Goal: Task Accomplishment & Management: Complete application form

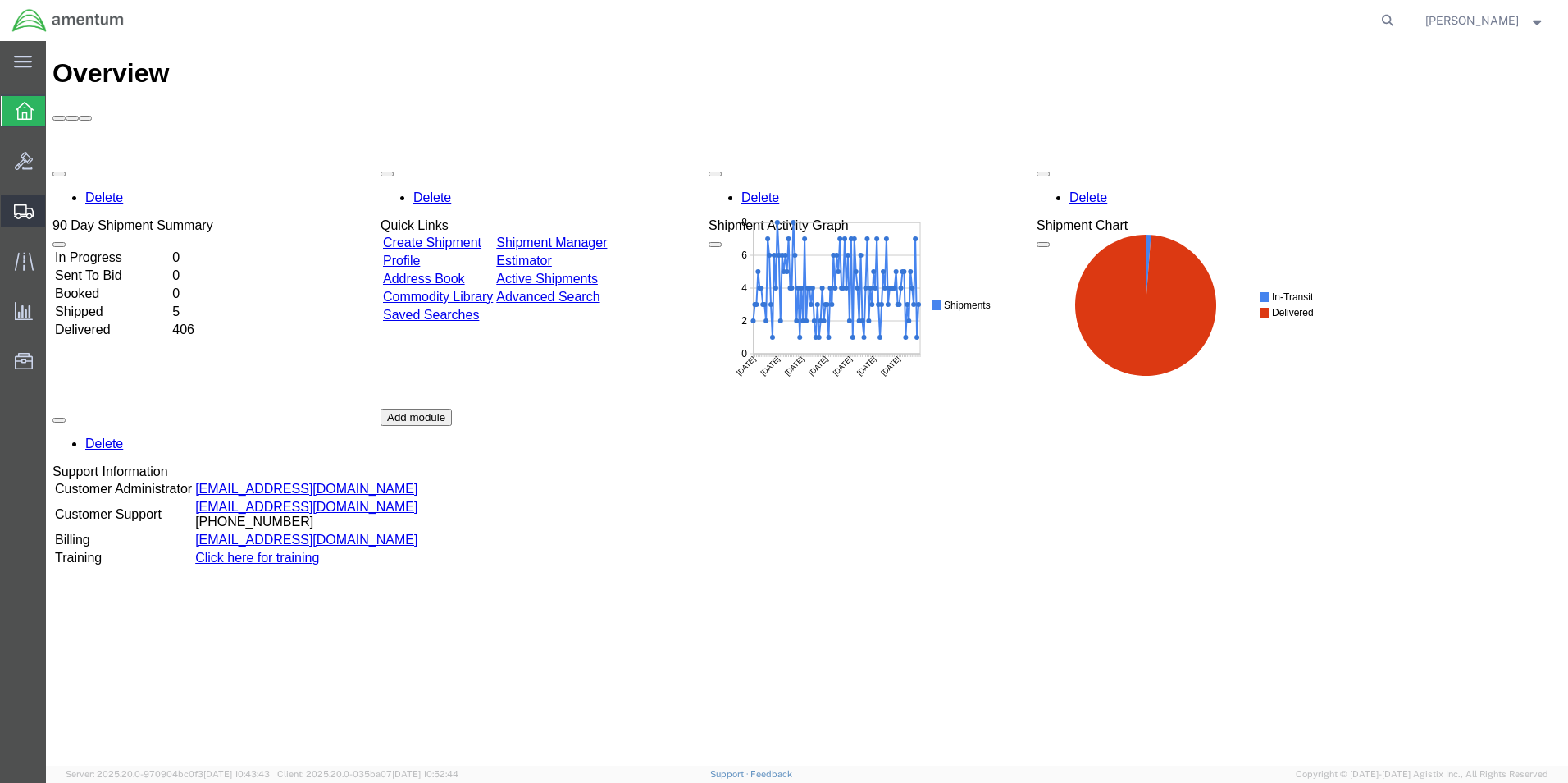
click at [0, 0] on span "Create Shipment" at bounding box center [0, 0] width 0 height 0
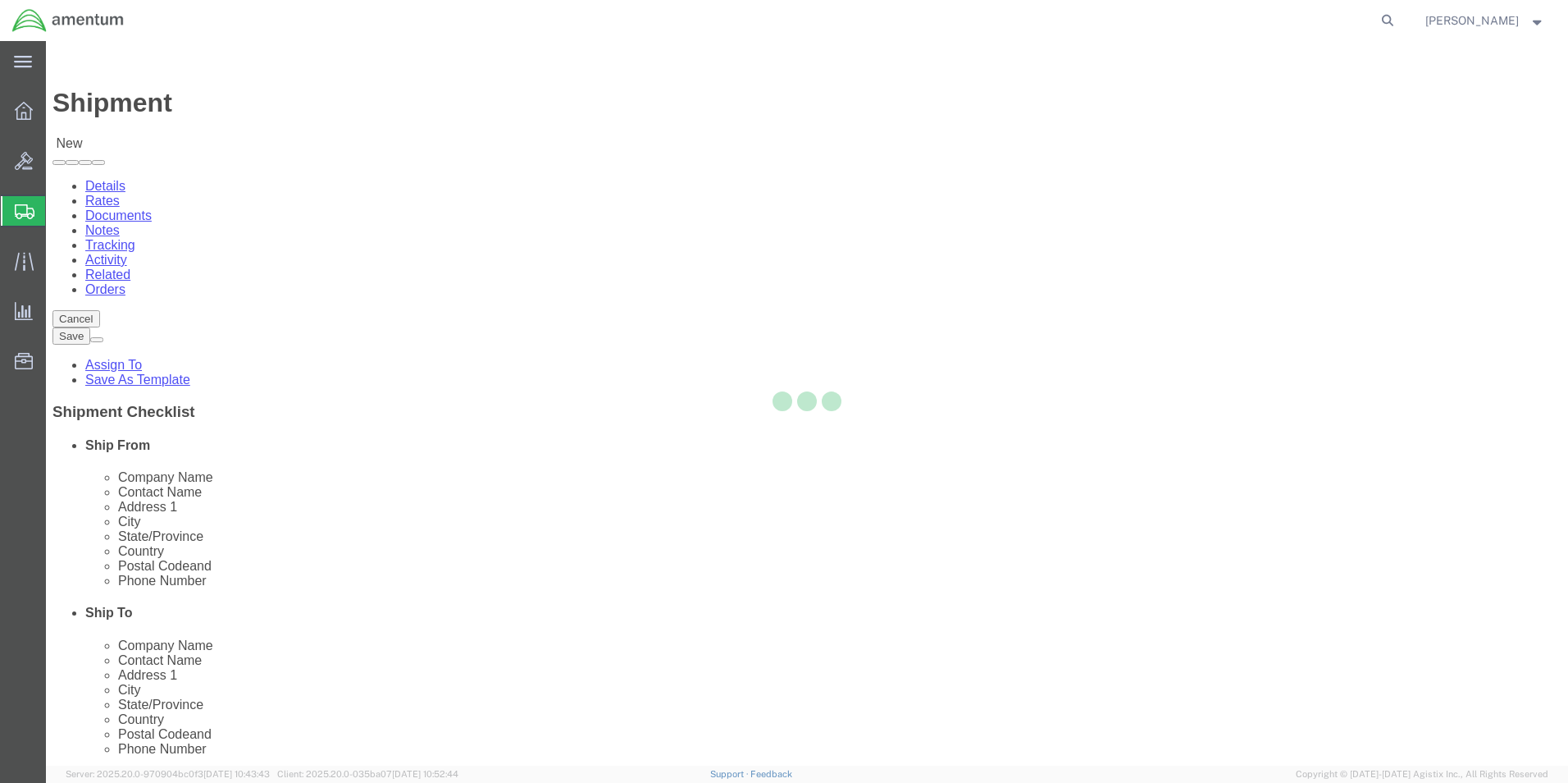
select select
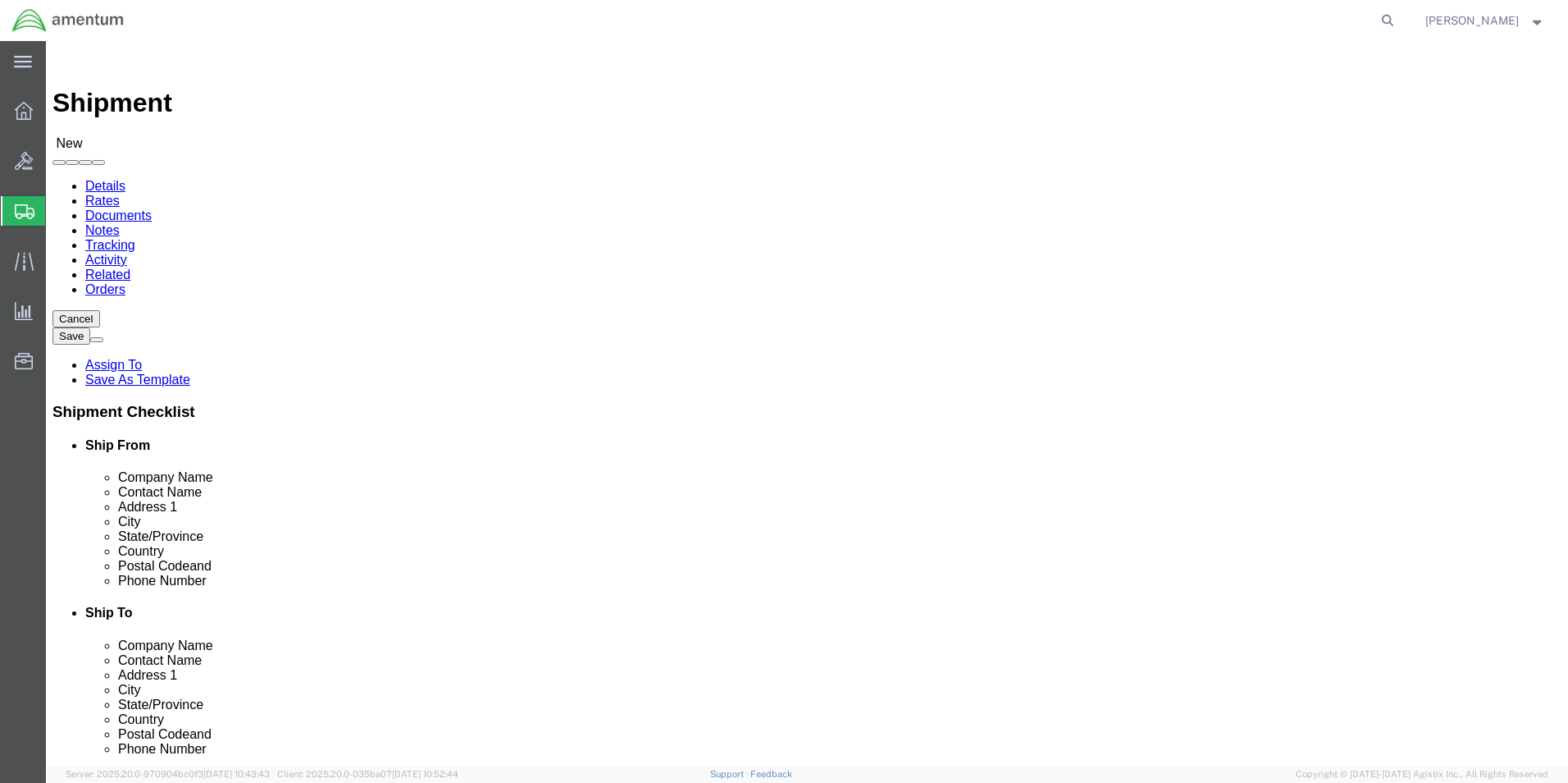
type input "eho"
select select "49929"
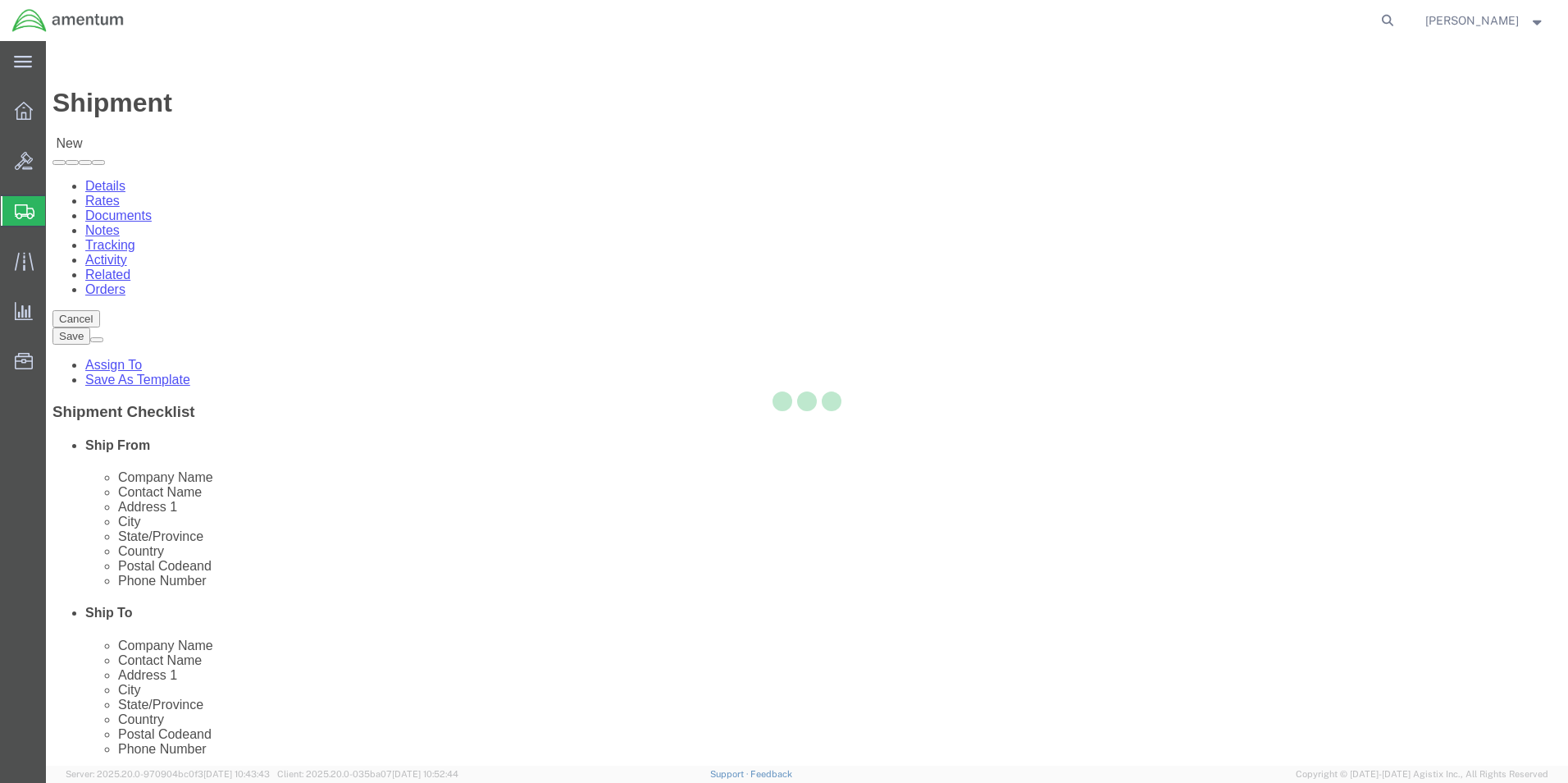
select select "[GEOGRAPHIC_DATA]"
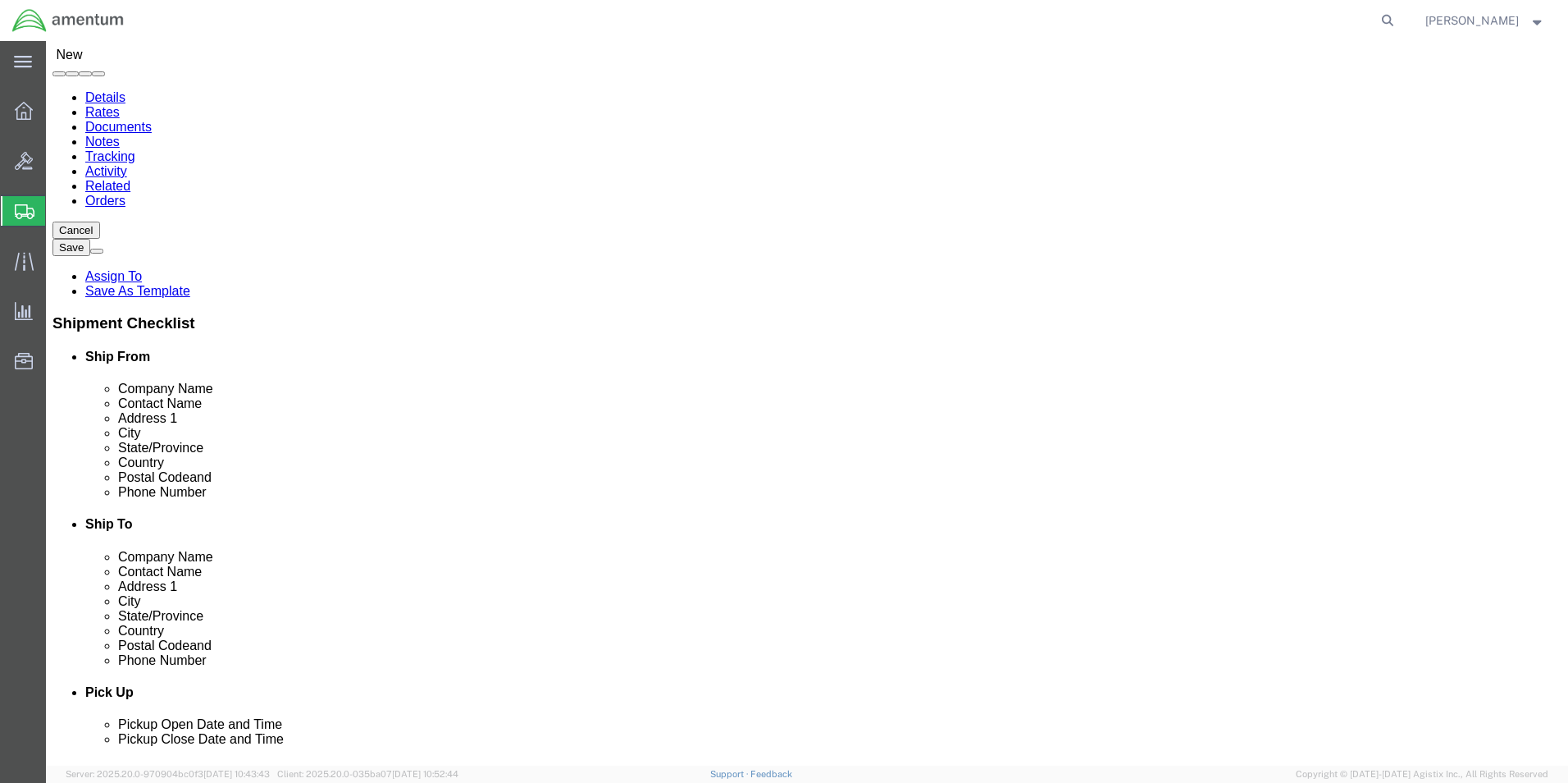
scroll to position [410, 0]
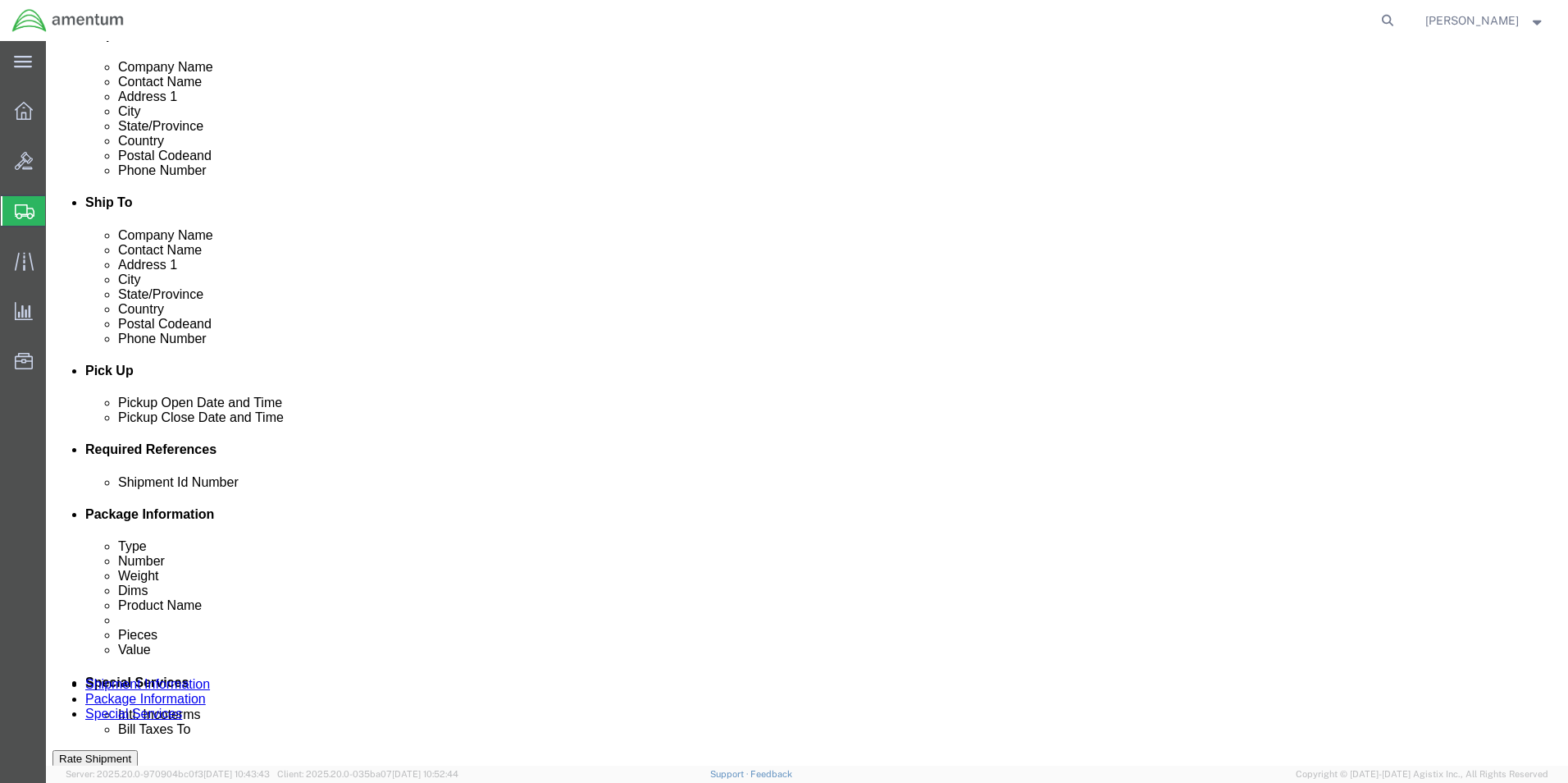
click input "text"
type input "[PERSON_NAME][EMAIL_ADDRESS][PERSON_NAME][DOMAIN_NAME]"
click input "checkbox"
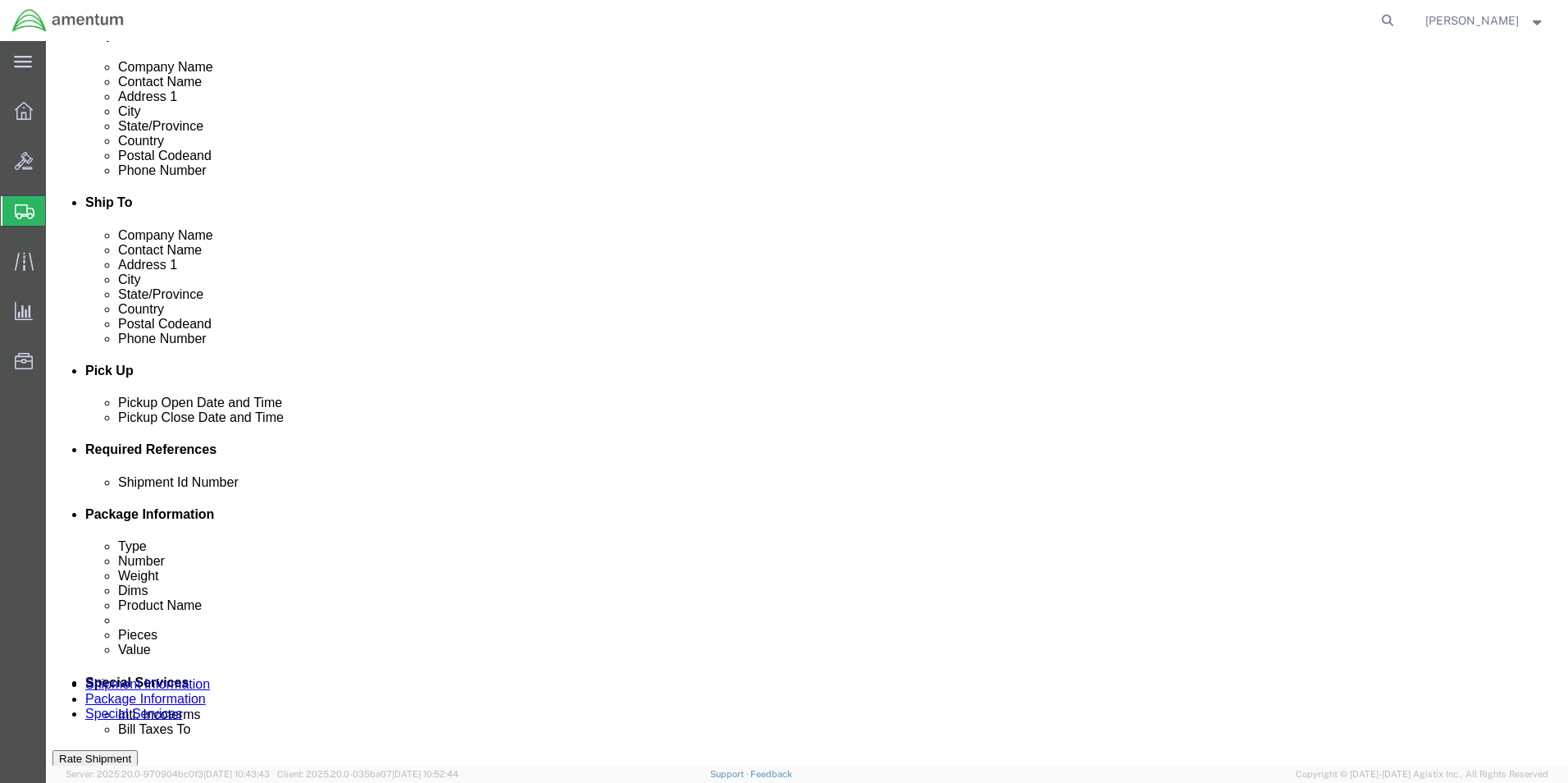
click input "checkbox"
checkbox input "false"
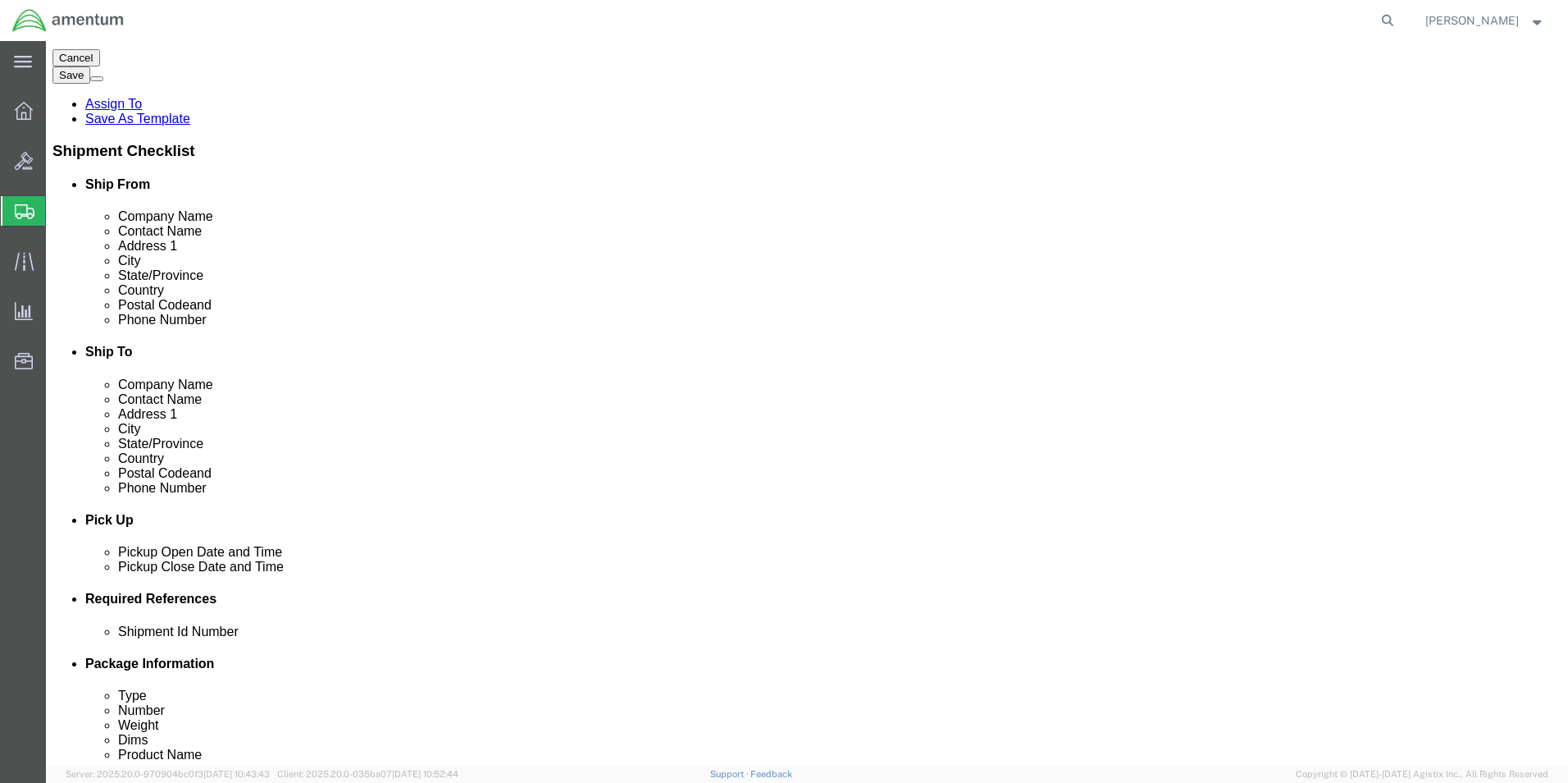
scroll to position [0, 0]
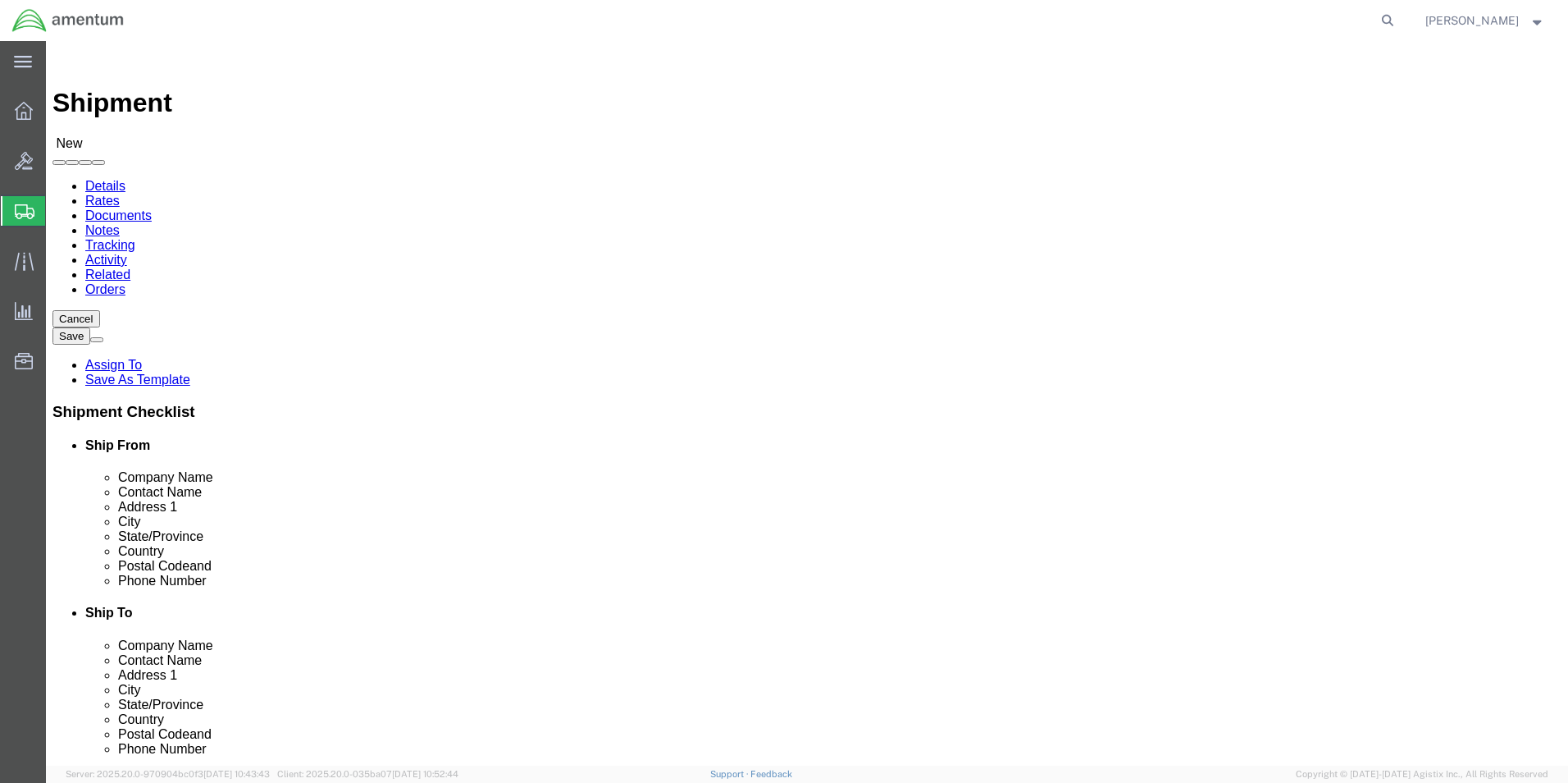
click input "text"
type input "R"
click input "text"
type input "REB"
click p "- SIERRA [US_STATE] CORPORATION- CO - (ATTN: [PERSON_NAME]) [STREET_ADDRESS]"
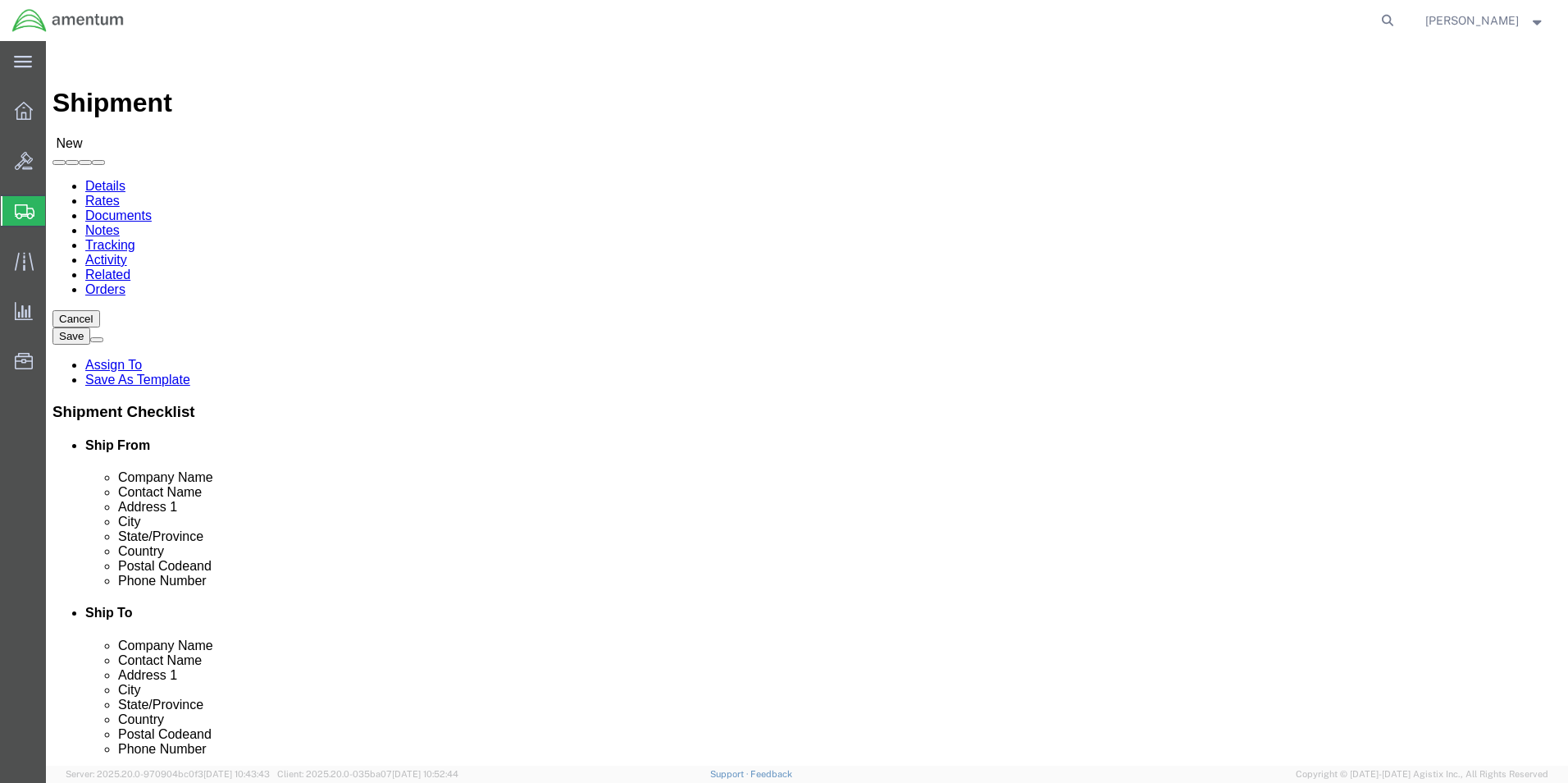
select select "CO"
click input "ATTN: CRAZY [DEMOGRAPHIC_DATA]([PERSON_NAME]"
type input "ATTN: CRAZY [DEMOGRAPHIC_DATA]([PERSON_NAME])"
click input "text"
drag, startPoint x: 1042, startPoint y: 338, endPoint x: 736, endPoint y: 352, distance: 306.3
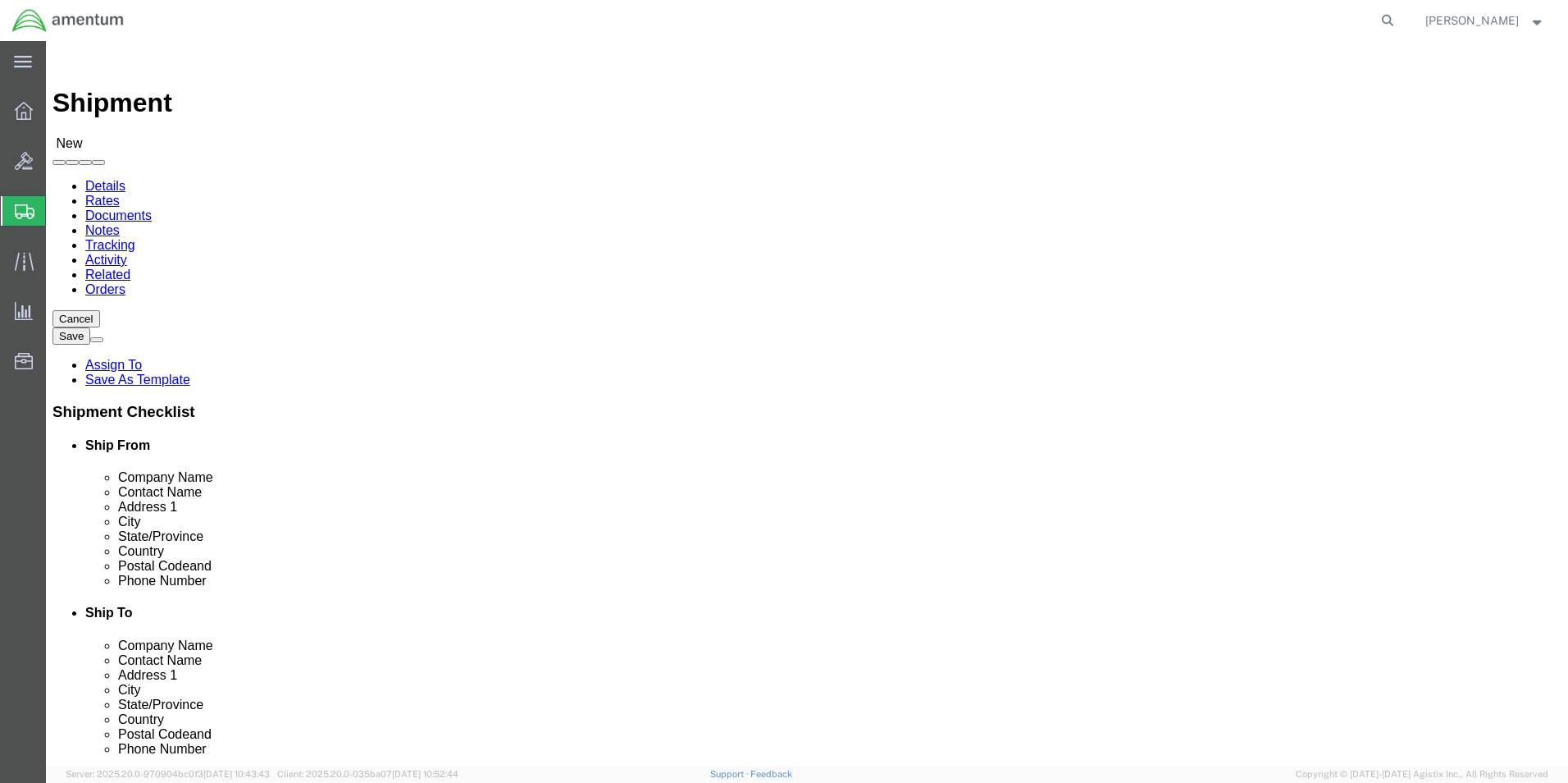
click div "Location My Profile Location [PHONE_NUMBER] [PHONE_NUMBER] [PHONE_NUMBER] [PHON…"
click input "text"
type input "S"
click p "- FIELD AVIATION - ([PERSON_NAME] (FA/CBP)) [STREET_ADDRESS][US_STATE]"
type input "FIELD AVIATION"
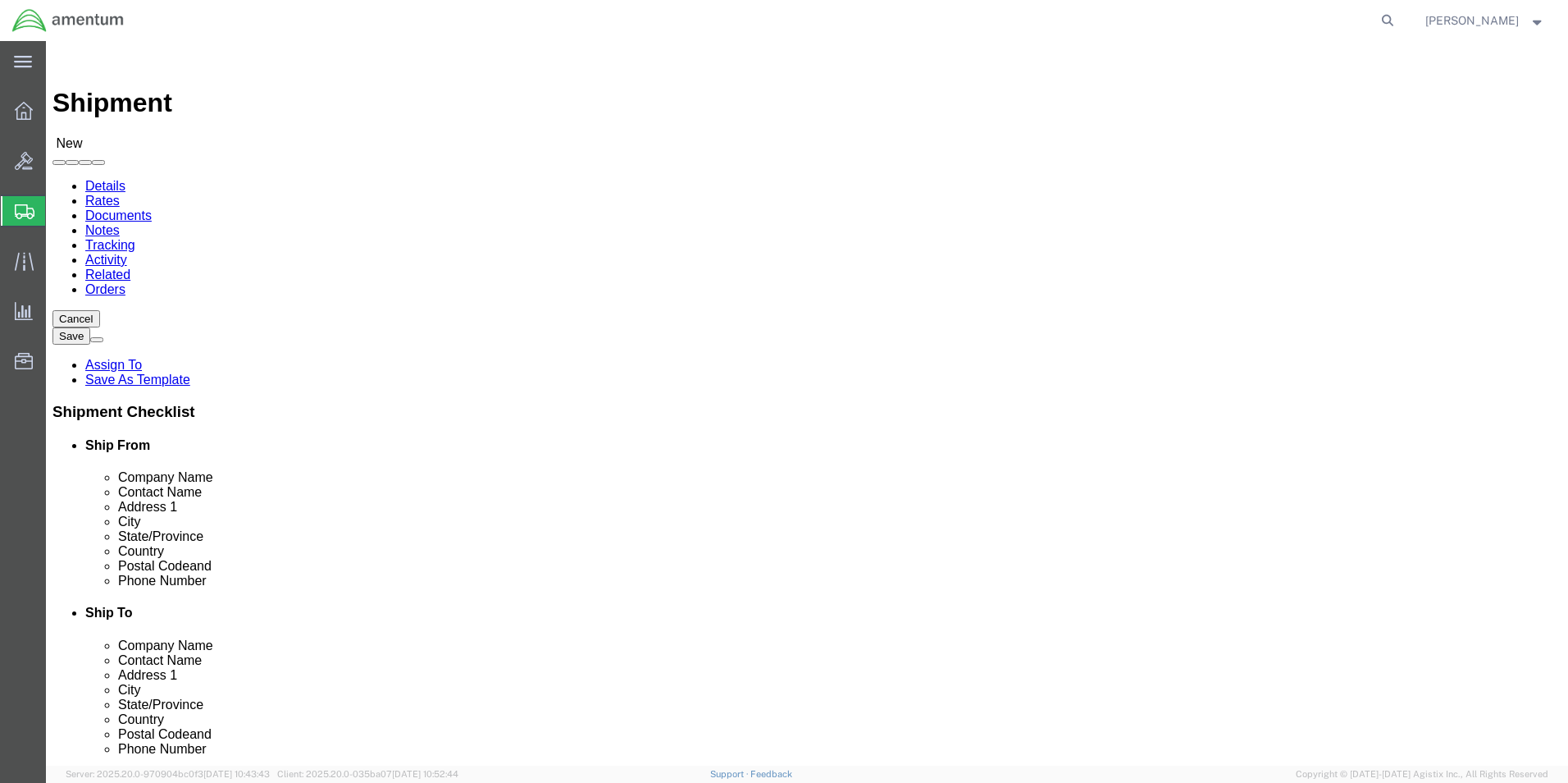
click input "ATTN: CRAZY [DEMOGRAPHIC_DATA]([PERSON_NAME])"
type input "[PERSON_NAME] OR CRAZY [DEMOGRAPHIC_DATA]"
click input "text"
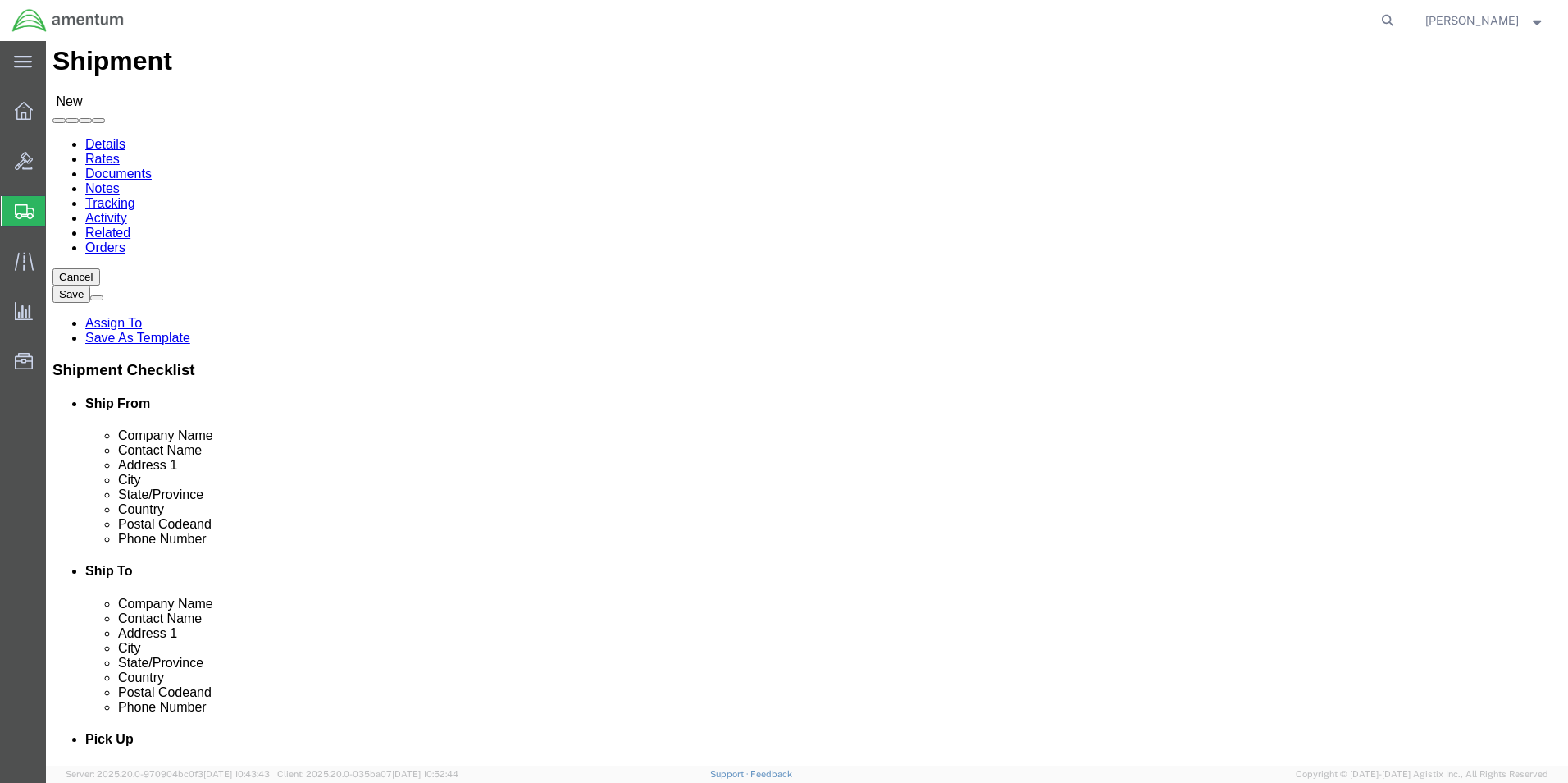
scroll to position [82, 0]
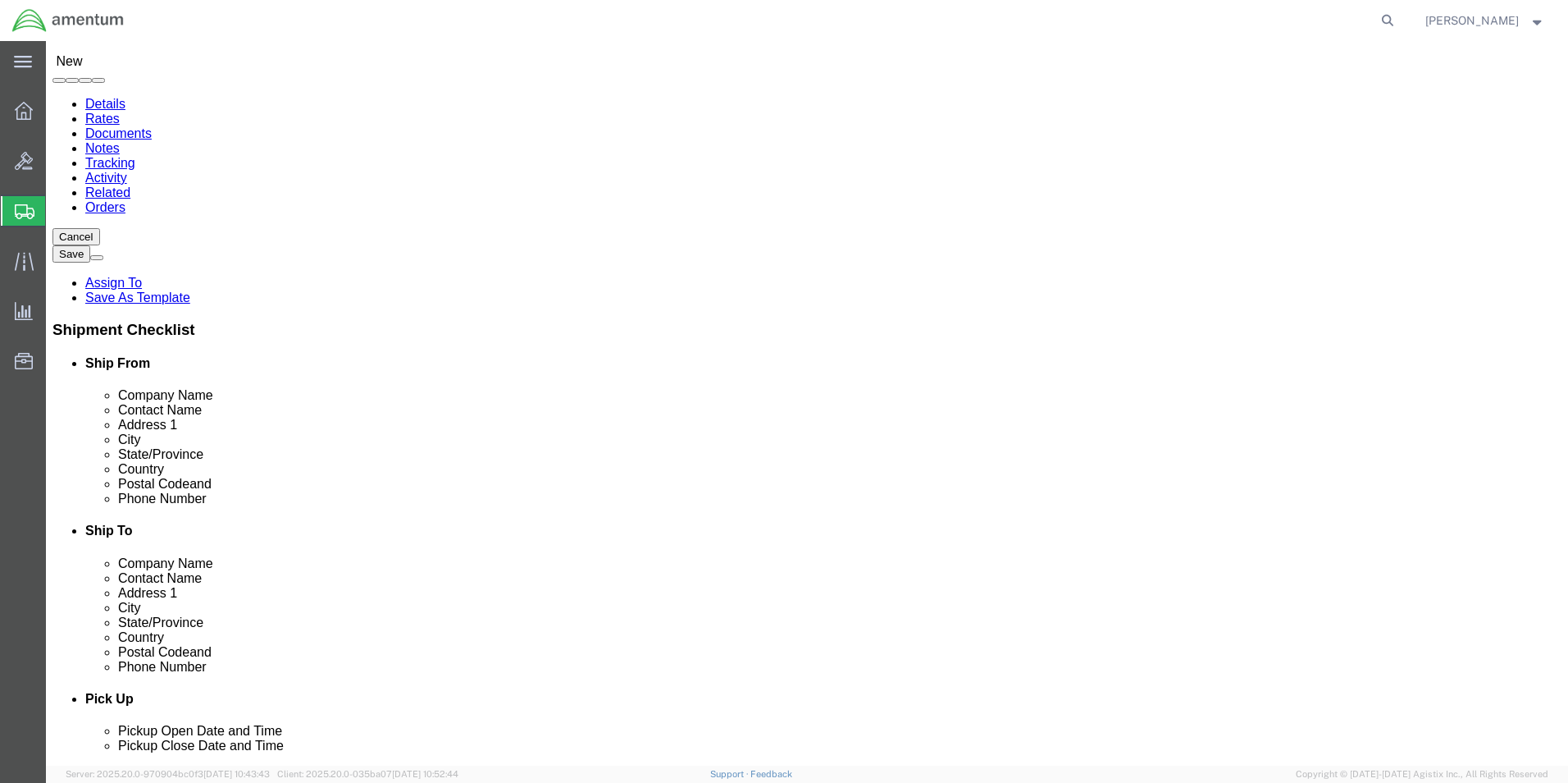
click input "text"
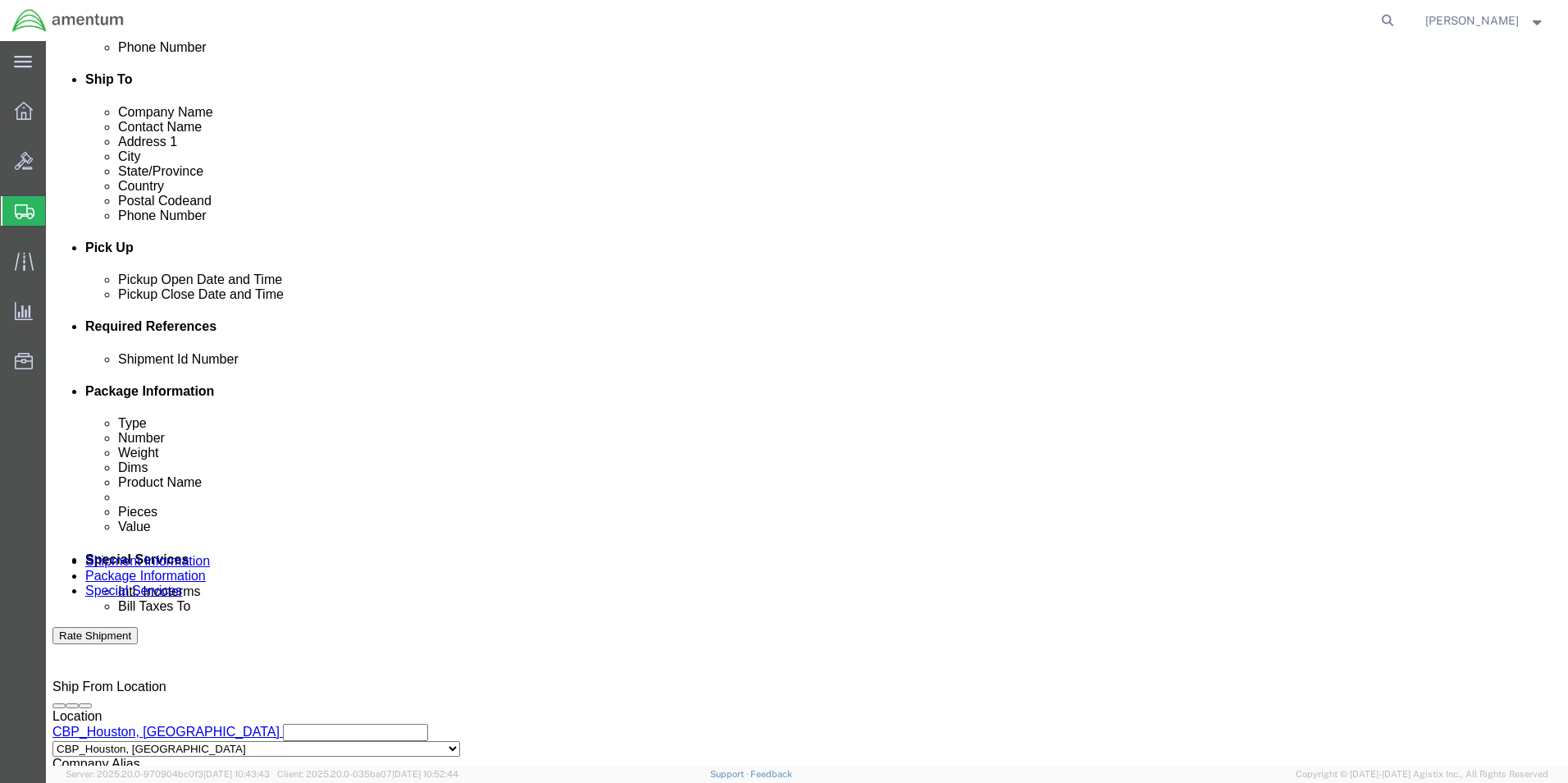
scroll to position [574, 0]
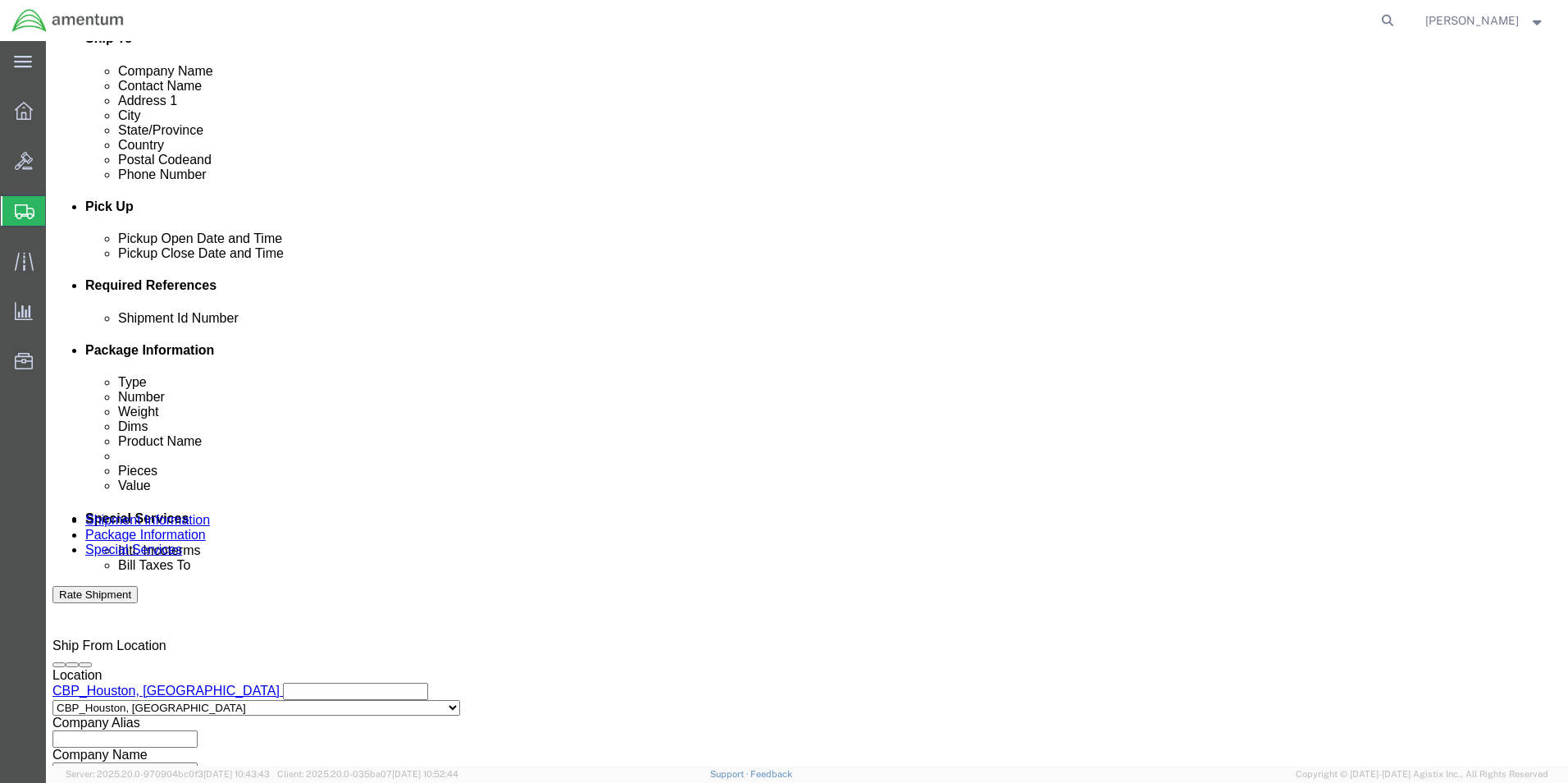
type input "[PHONE_NUMBER]"
click button "Add reference"
click input "text"
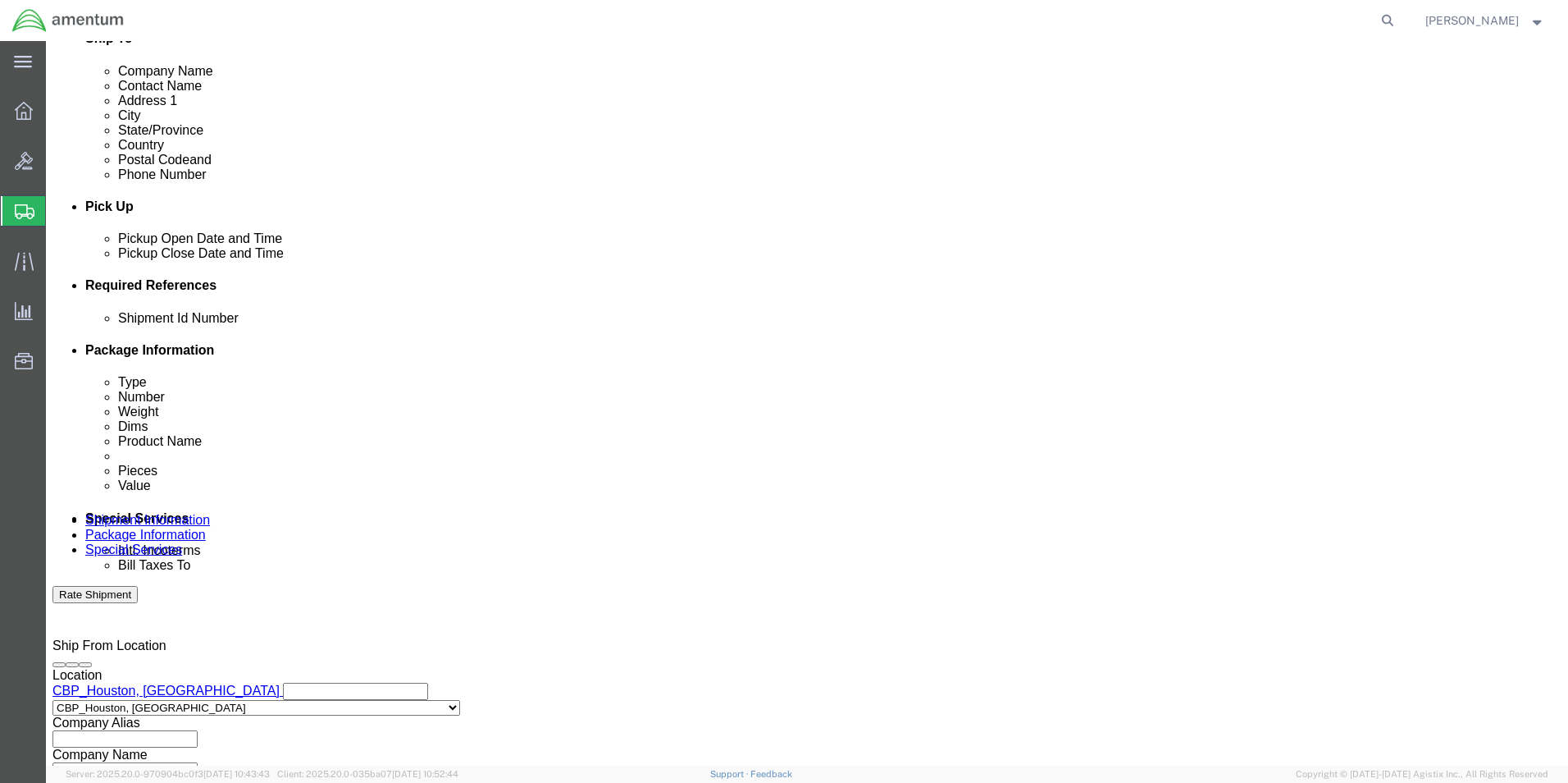
type input "[DATE]"
click select "Select Account Type Activity ID Airline Appointment Number ASN Batch Request # …"
select select "CUSTREF"
click select "Select Account Type Activity ID Airline Appointment Number ASN Batch Request # …"
click input "text"
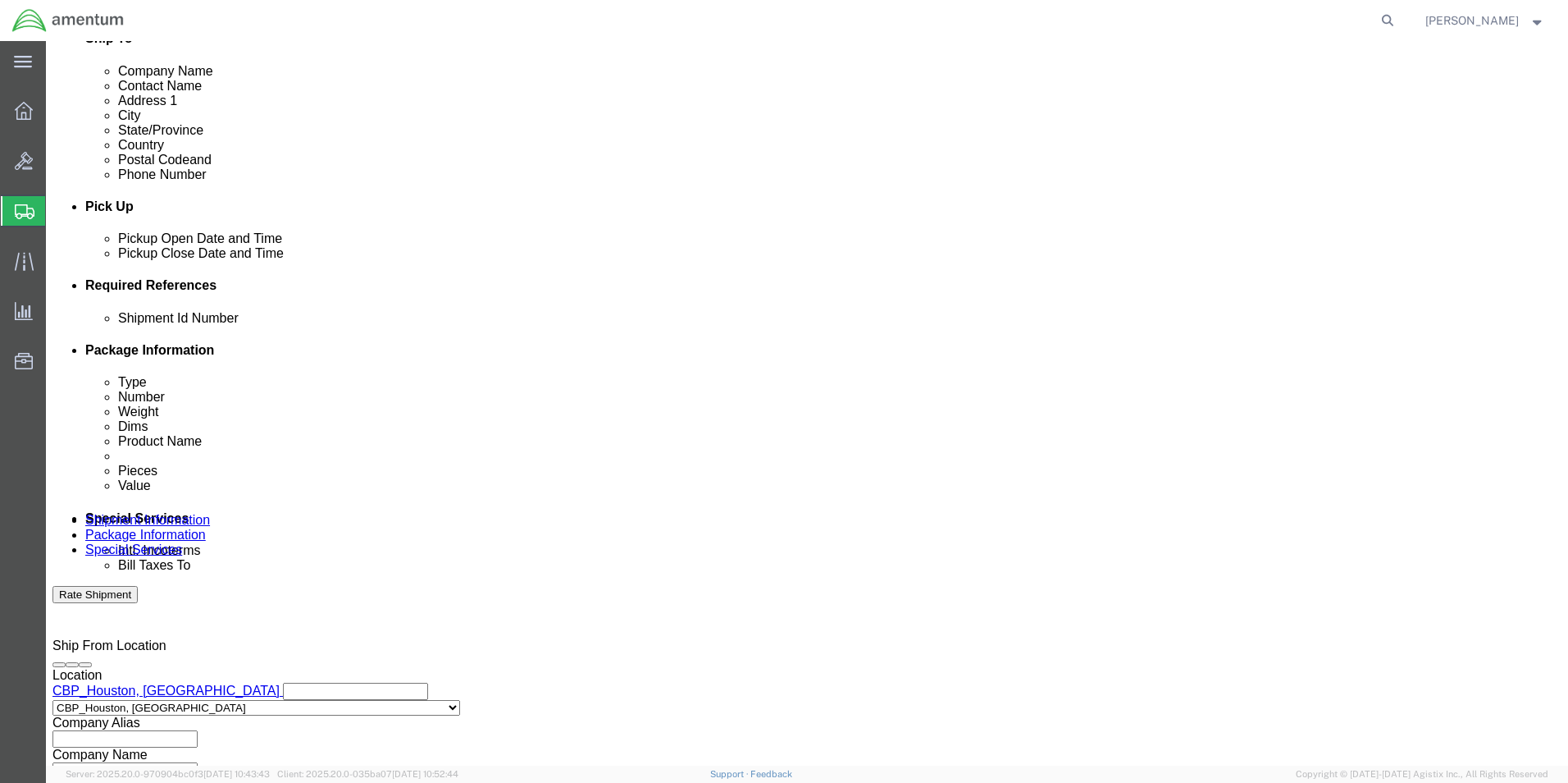
type input "DASH 8 PARTS"
click select "Select Account Type Activity ID Airline Appointment Number ASN Batch Request # …"
select select "PROJNUM"
click select "Select Account Type Activity ID Airline Appointment Number ASN Batch Request # …"
click input "text"
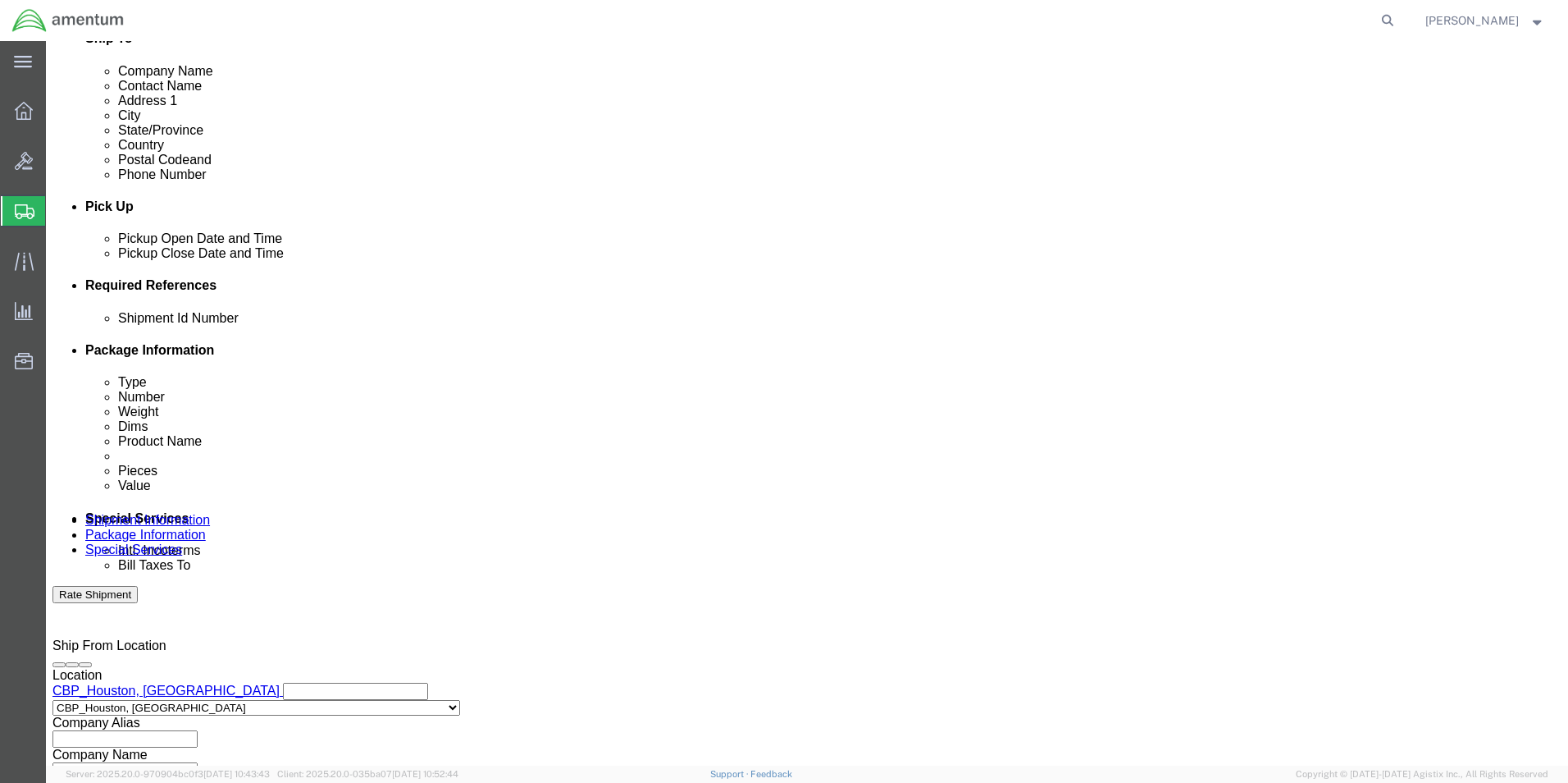
scroll to position [0, 29]
type input "6118.04.03.2219.000.EHO.0000"
click select "Select Account Type Activity ID Airline Appointment Number ASN Batch Request # …"
select select "DEPT"
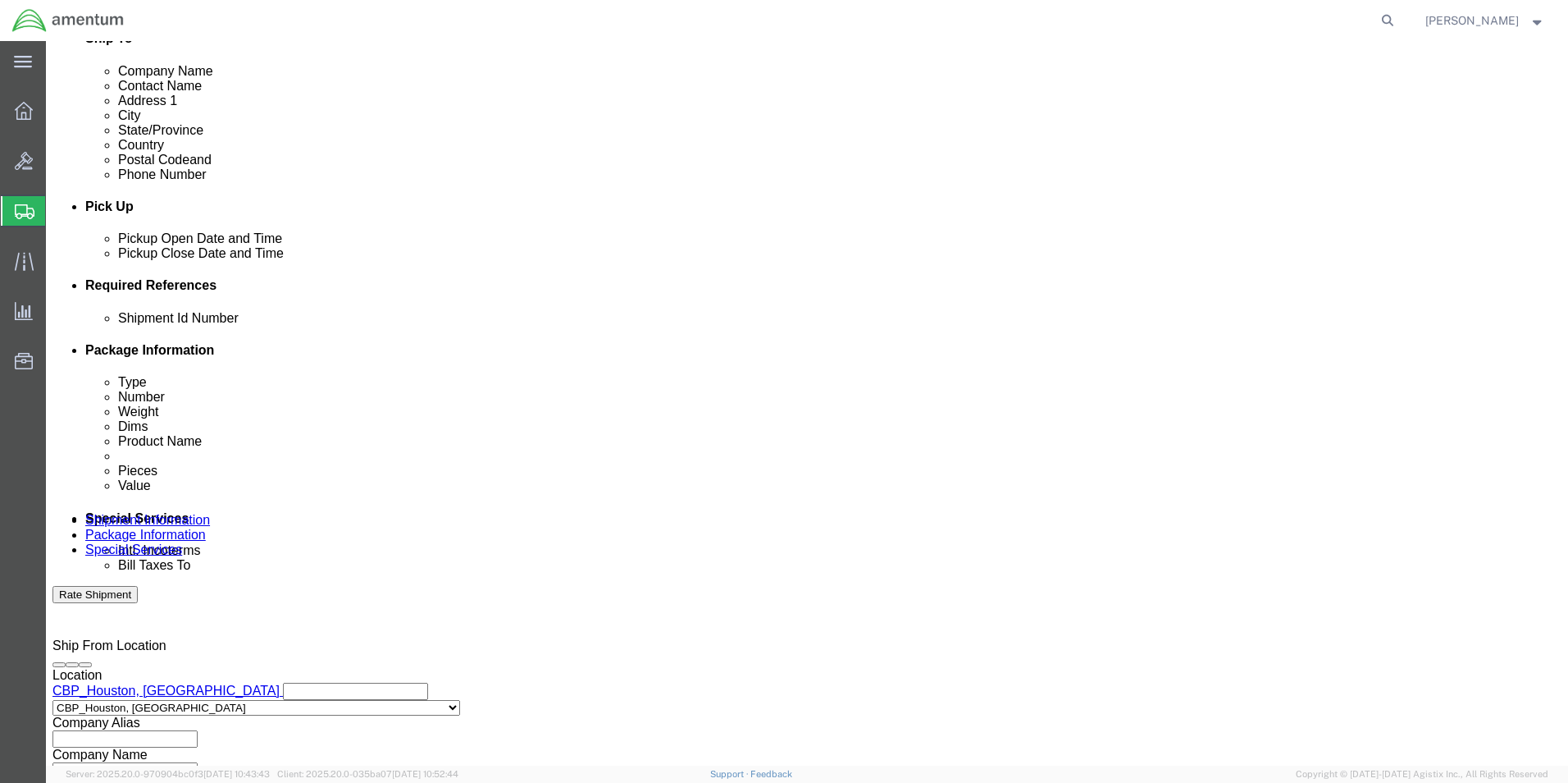
click select "Select Account Type Activity ID Airline Appointment Number ASN Batch Request # …"
drag, startPoint x: 251, startPoint y: 478, endPoint x: 266, endPoint y: 473, distance: 15.8
click div "Select Account Type Activity ID Airline Appointment Number ASN Batch Request # …"
click input "text"
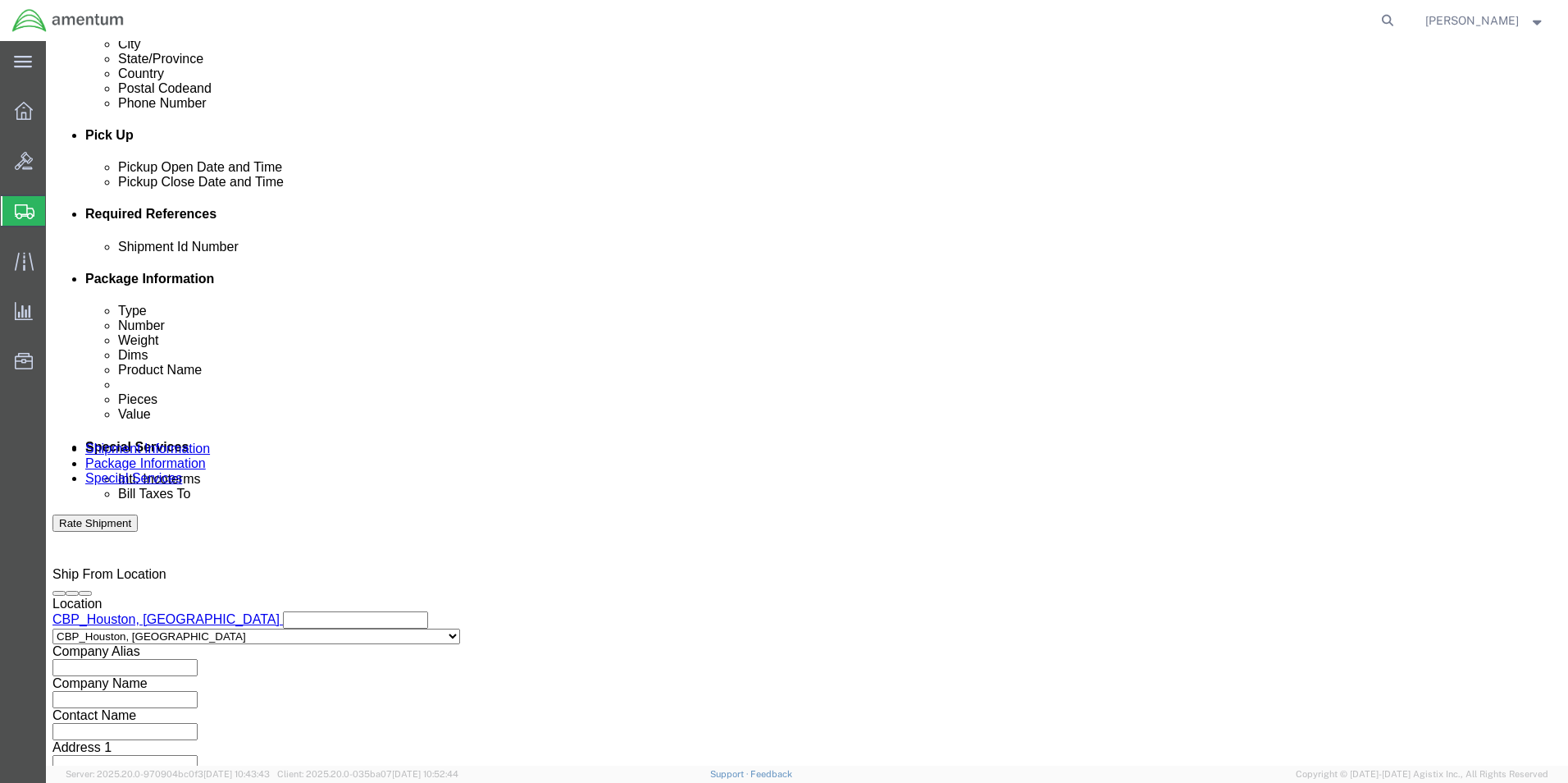
scroll to position [715, 0]
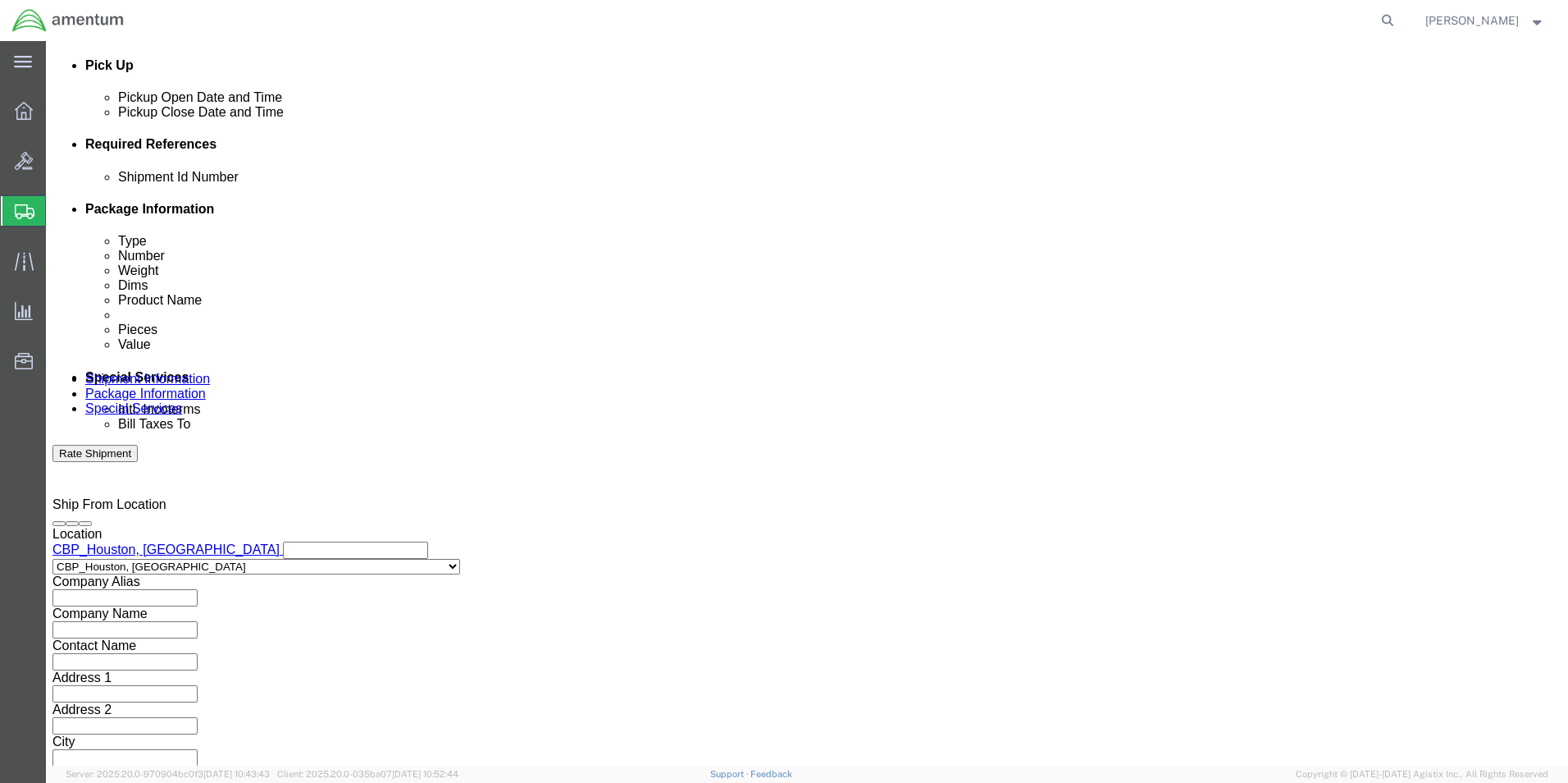
type input "CBP"
click button "Continue"
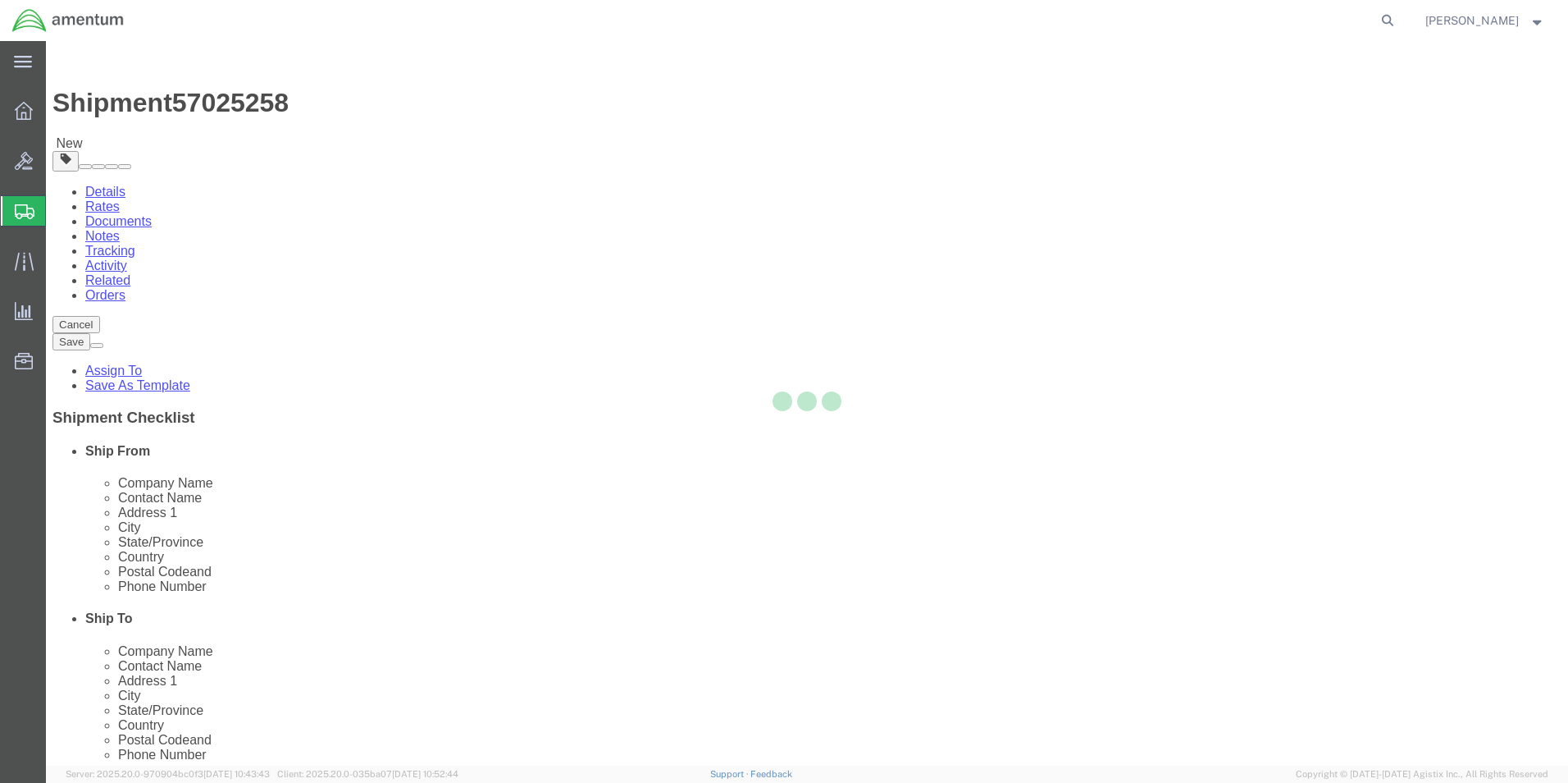
select select "CBOX"
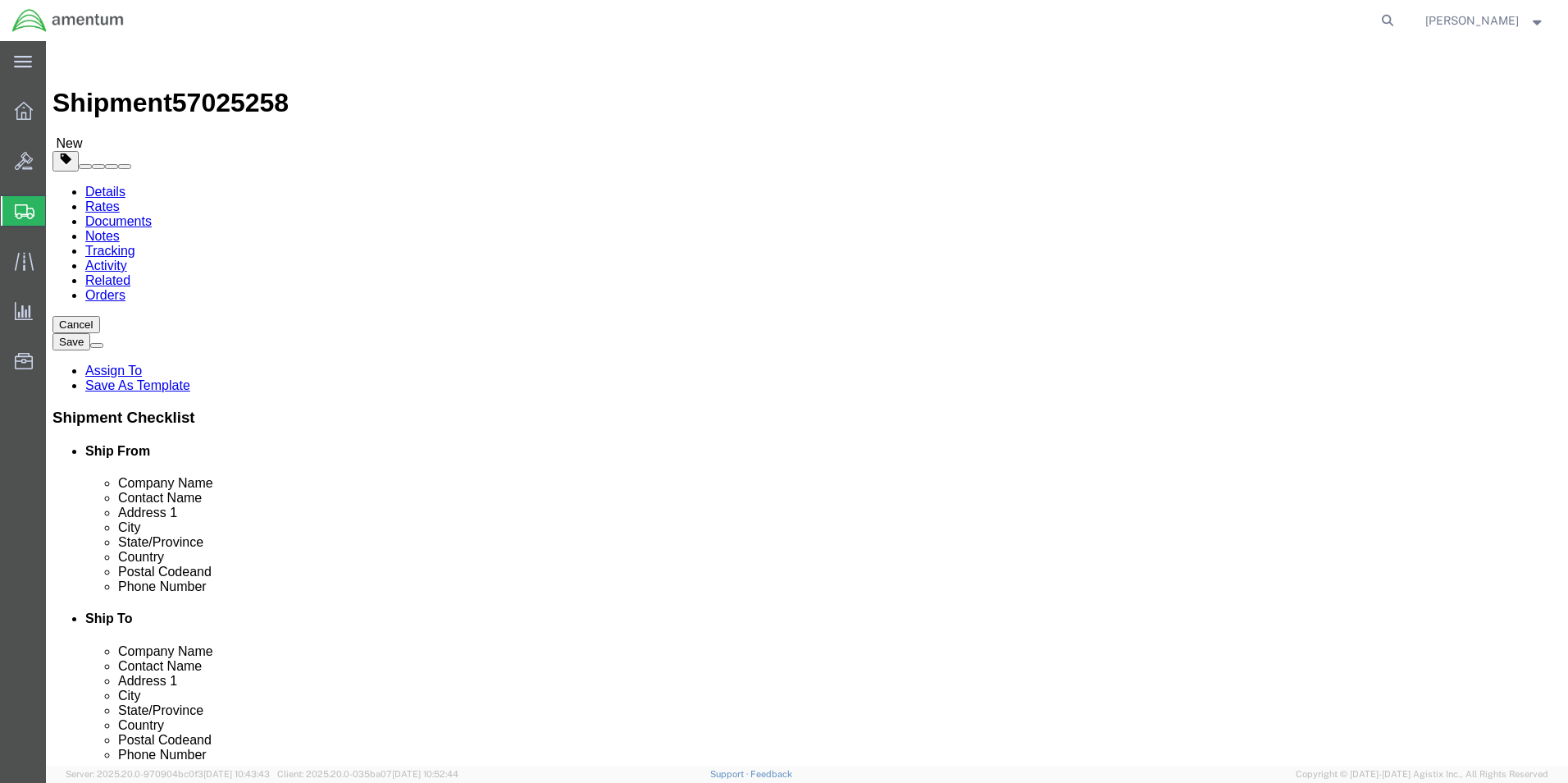
click input "text"
type input "14"
type input "8"
type input "6.5"
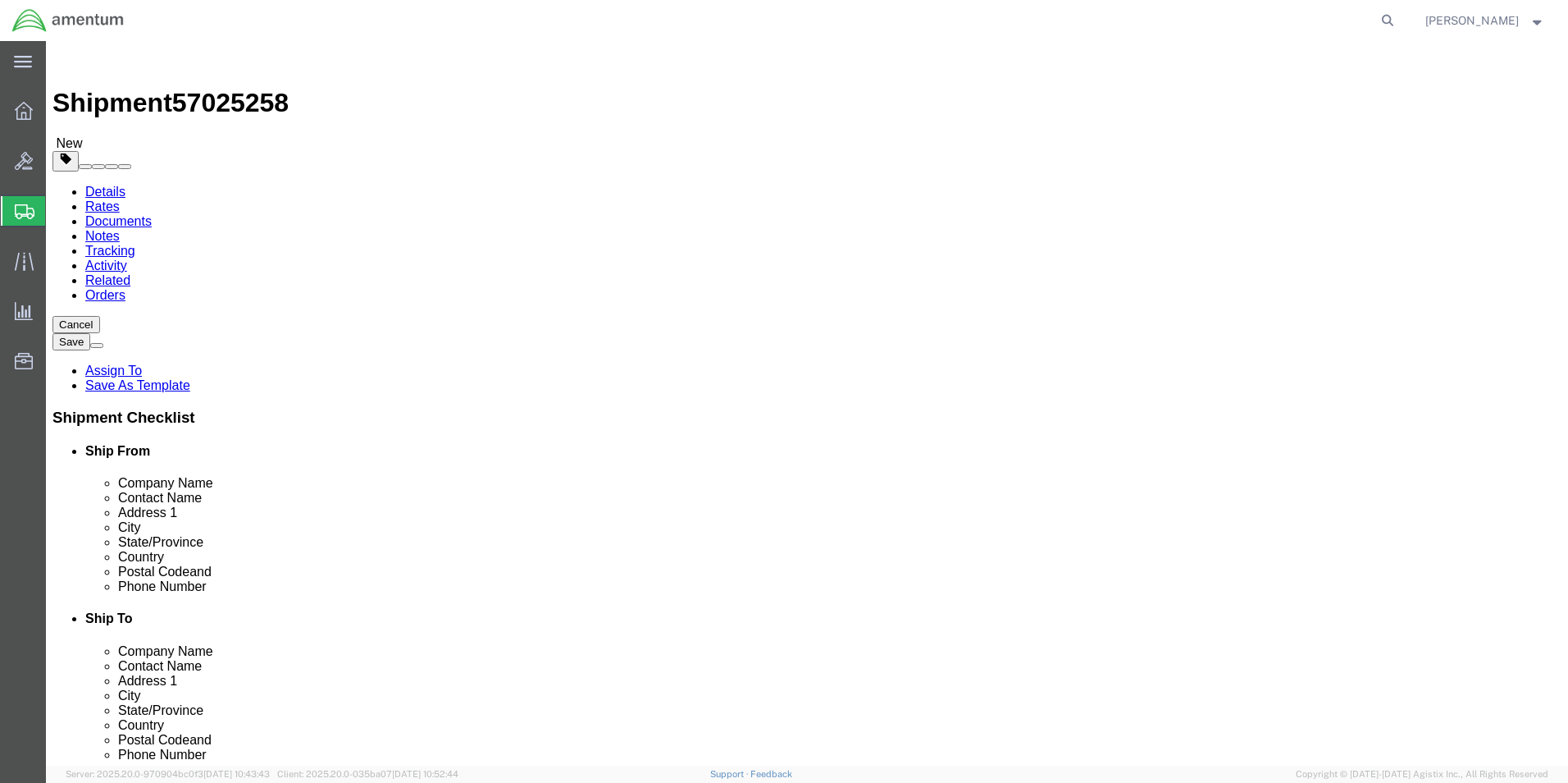
click link "Add Content"
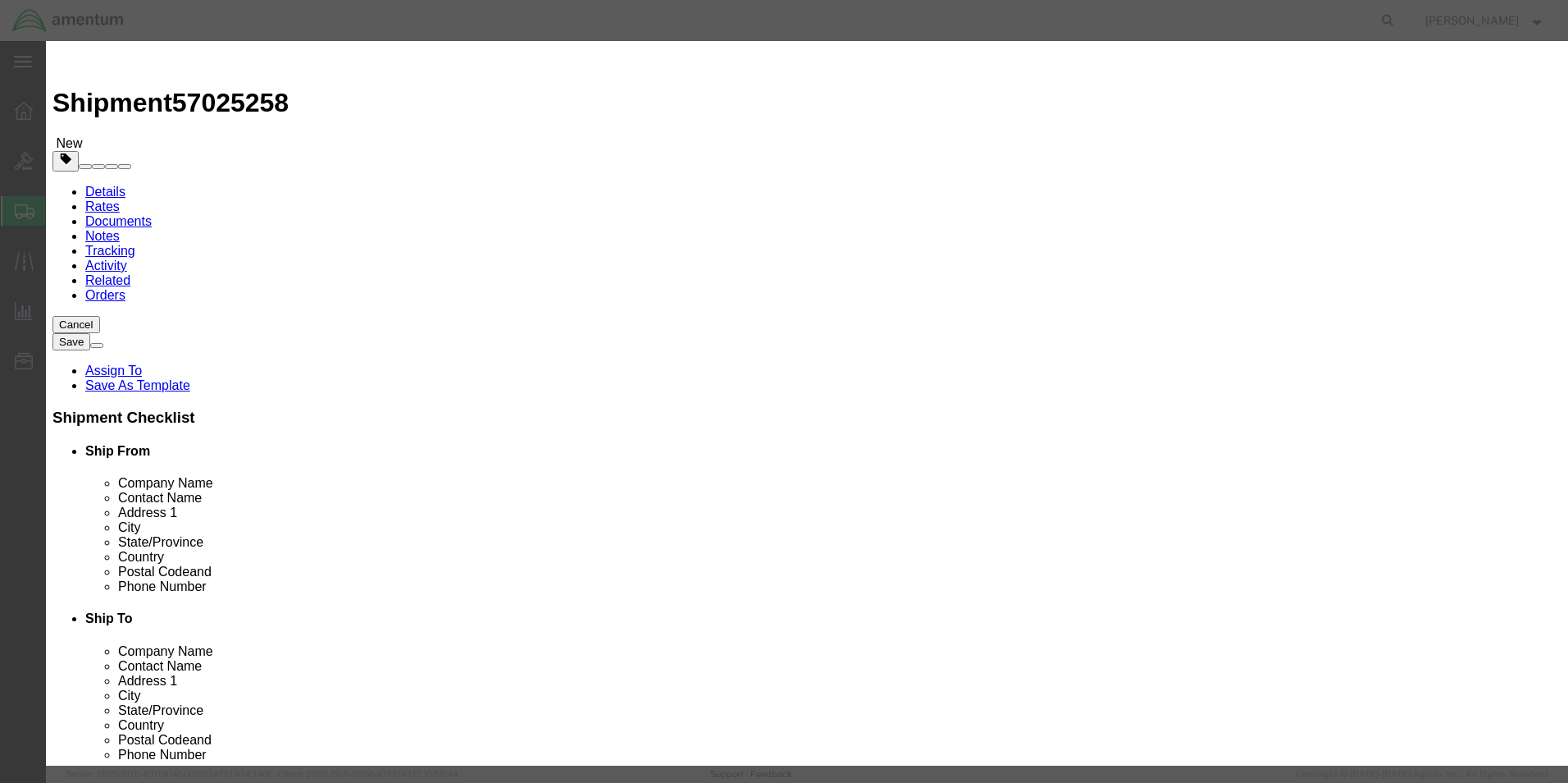
click input "text"
type input "DASH 8 PARTS"
type input "1"
type input "20000.00"
click button "Save & Close"
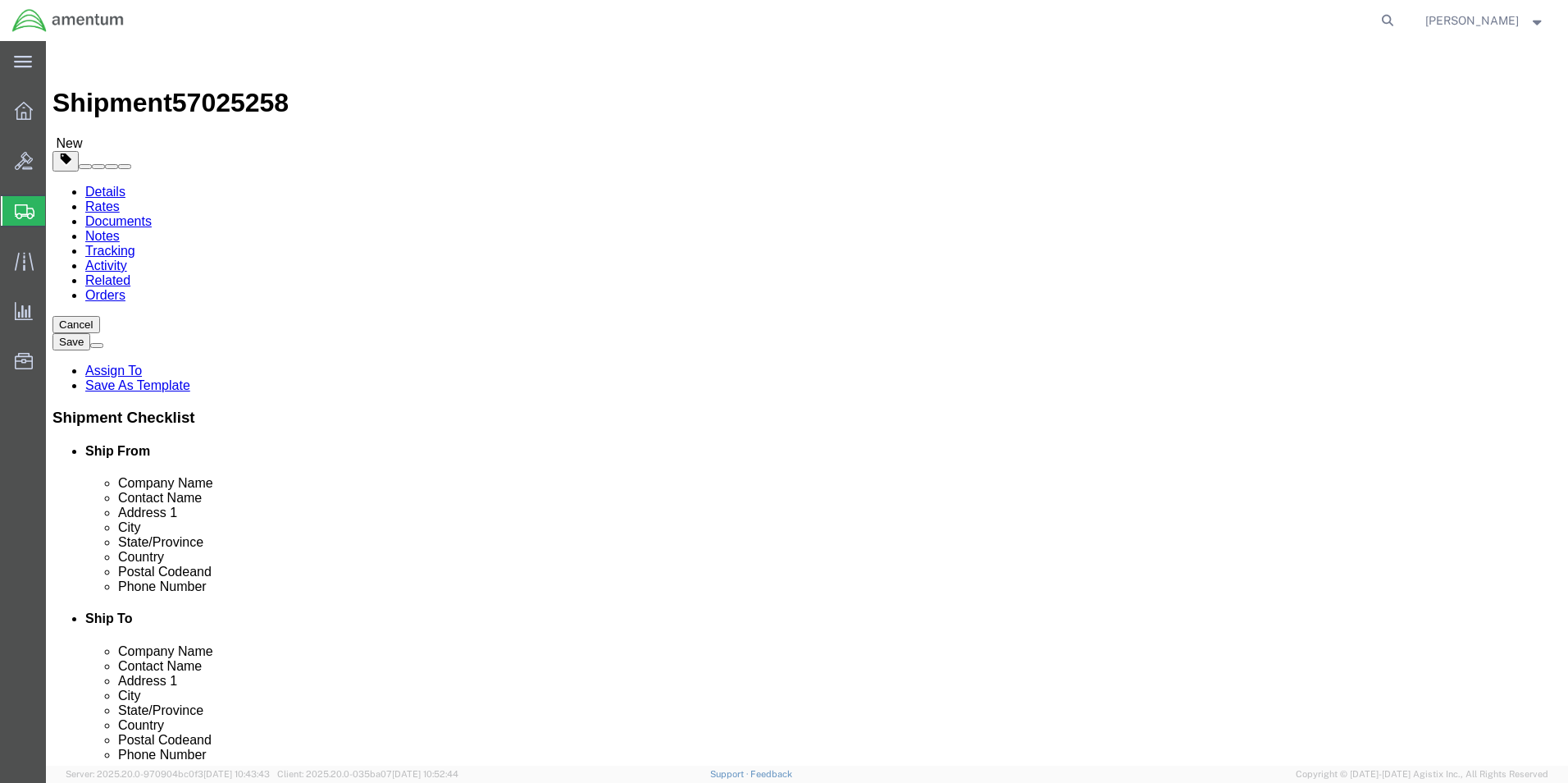
click button "Rate Shipment"
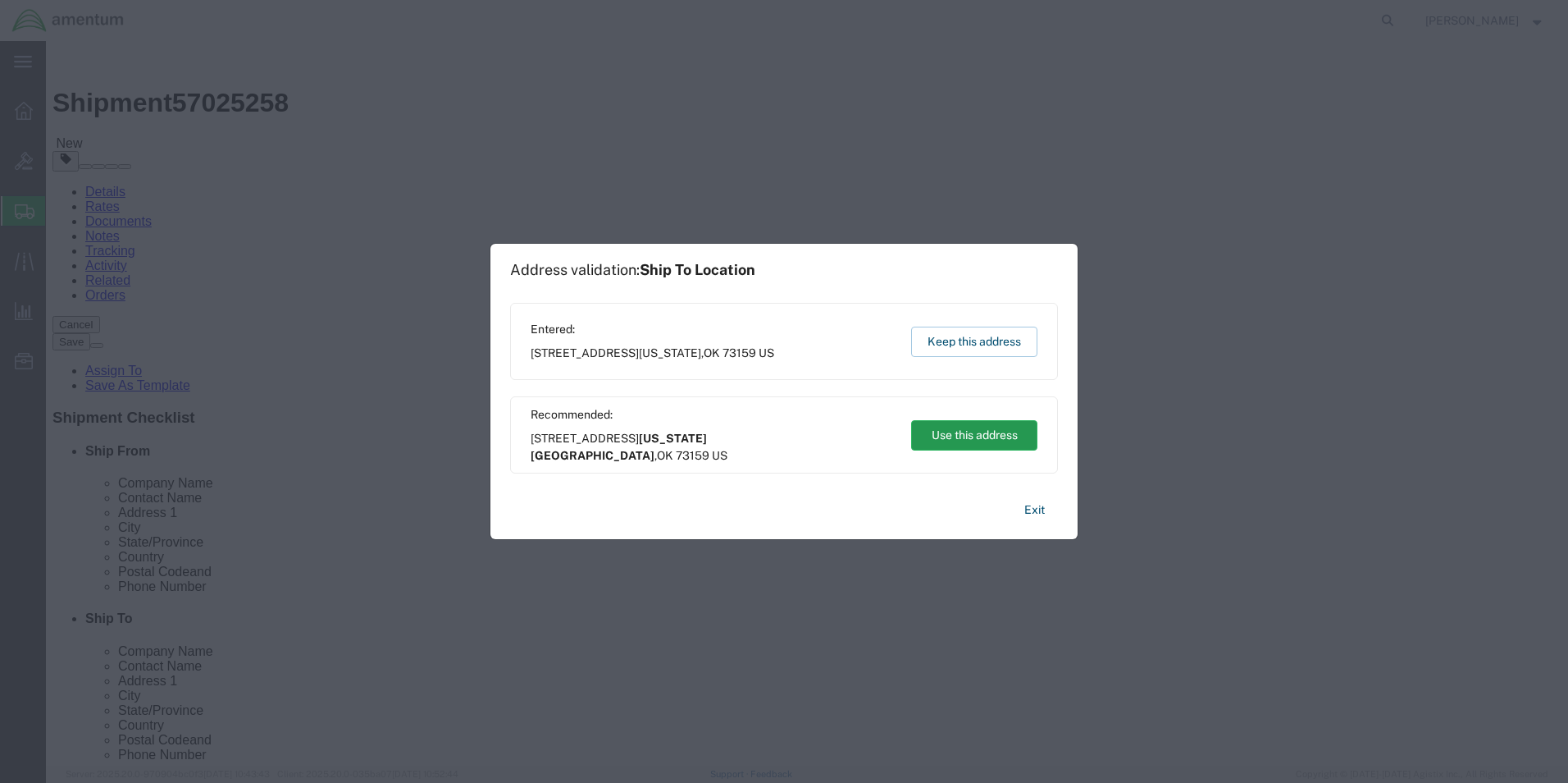
click at [961, 434] on button "Use this address" at bounding box center [974, 435] width 126 height 31
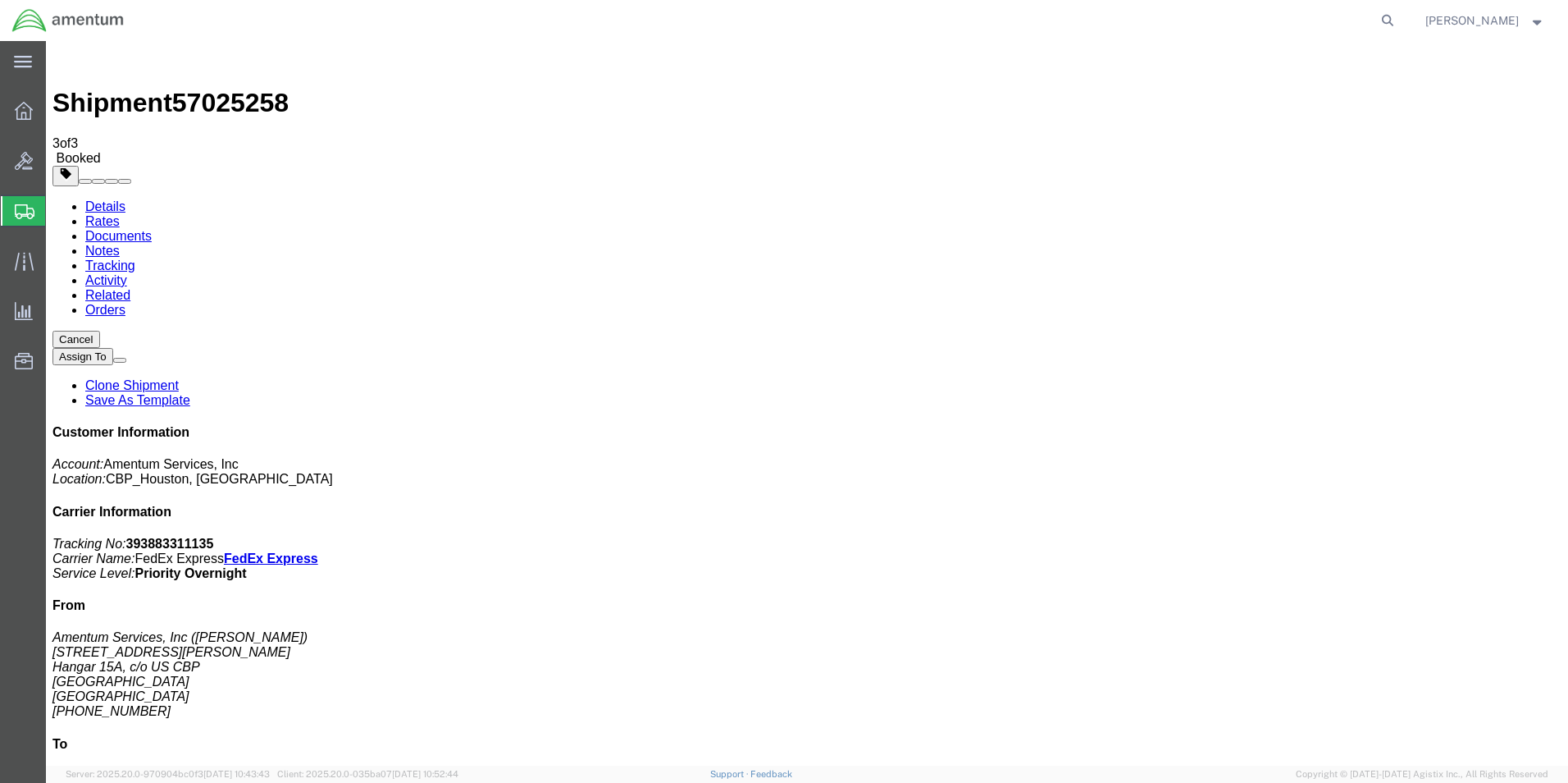
click at [94, 199] on link "Details" at bounding box center [106, 206] width 40 height 14
click link "Schedule pickup request"
click link "Rates"
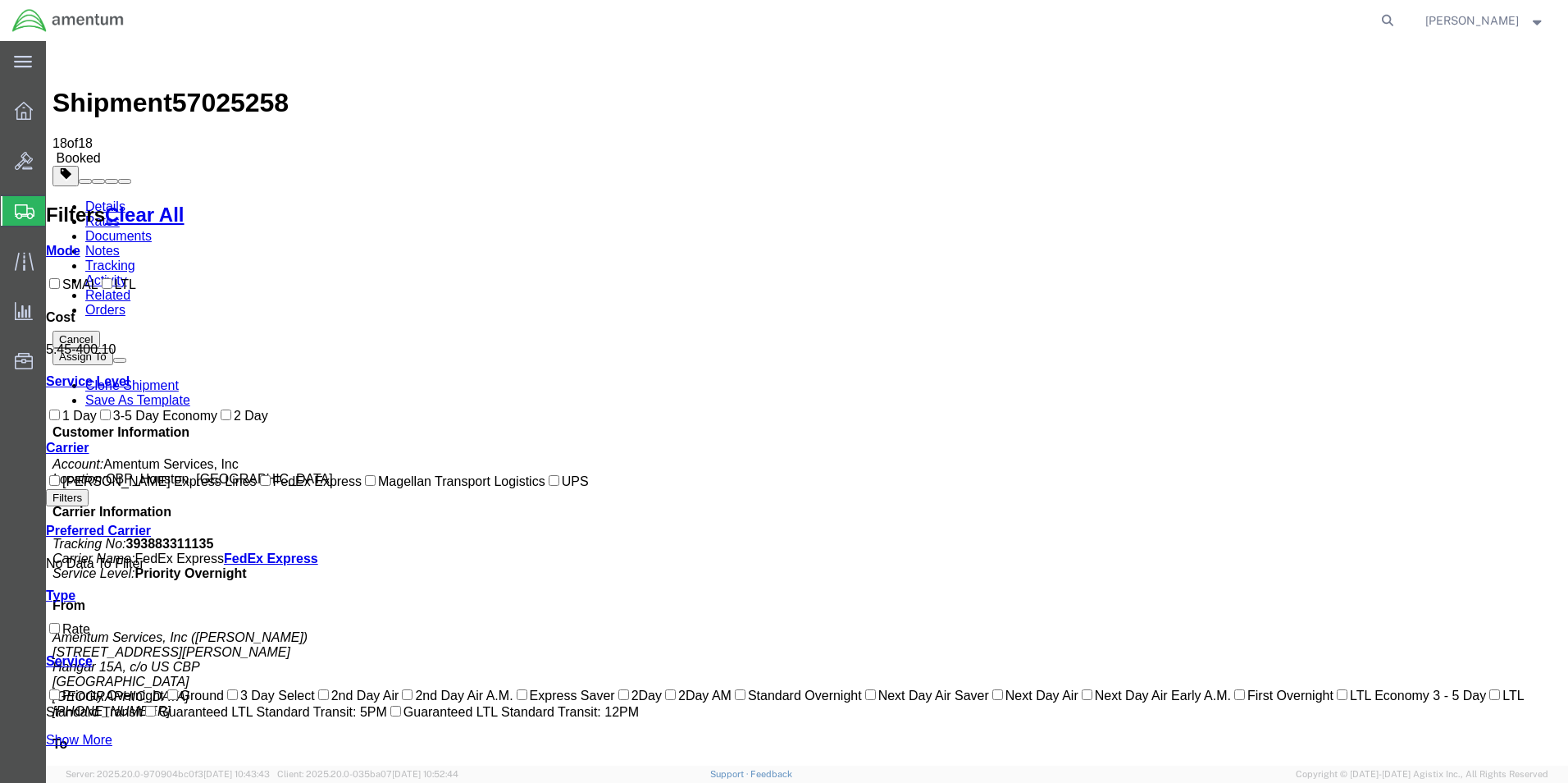
click at [152, 229] on link "Documents" at bounding box center [118, 236] width 66 height 14
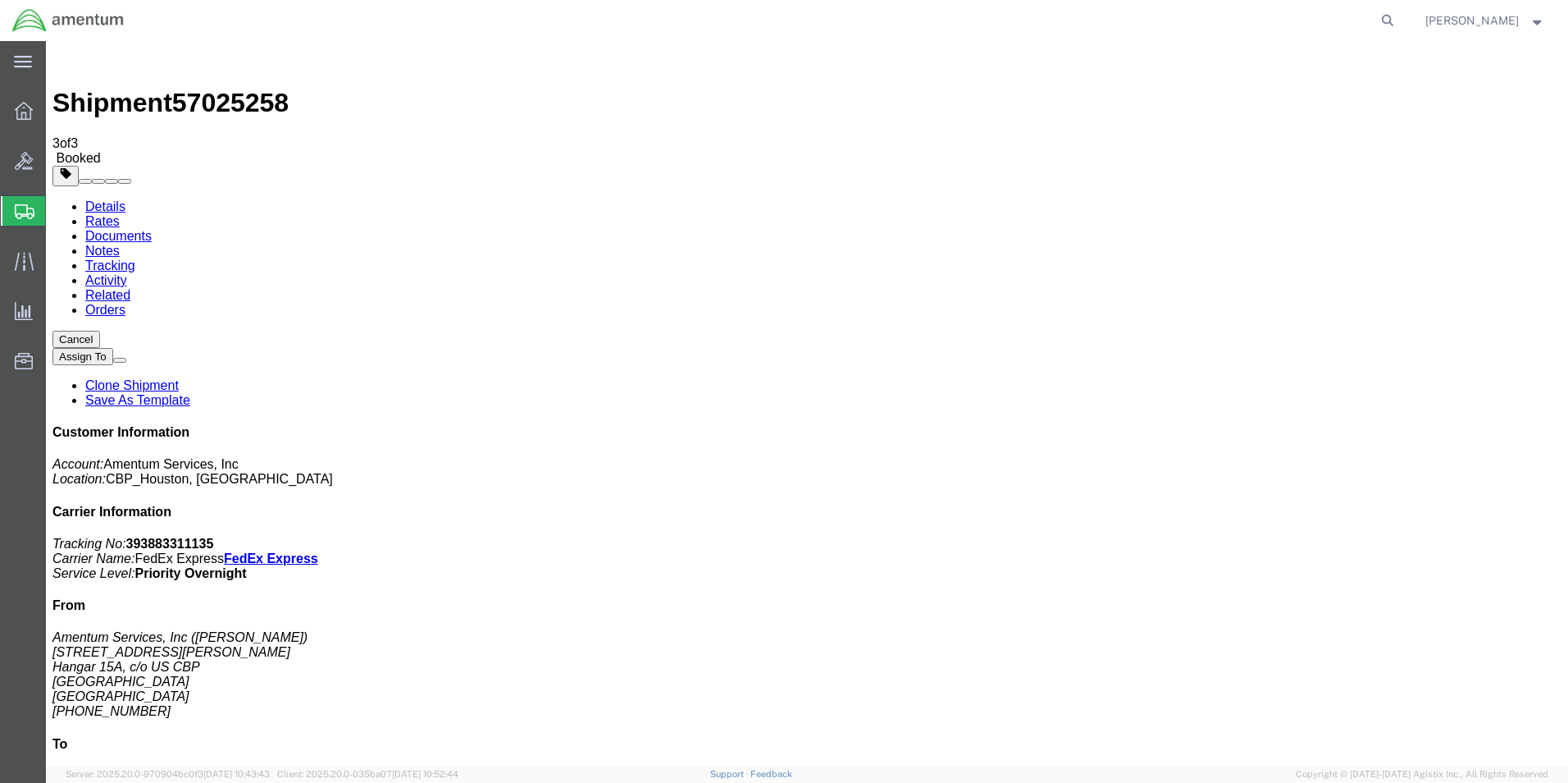
drag, startPoint x: 505, startPoint y: 295, endPoint x: 500, endPoint y: 305, distance: 11.2
select select "2"
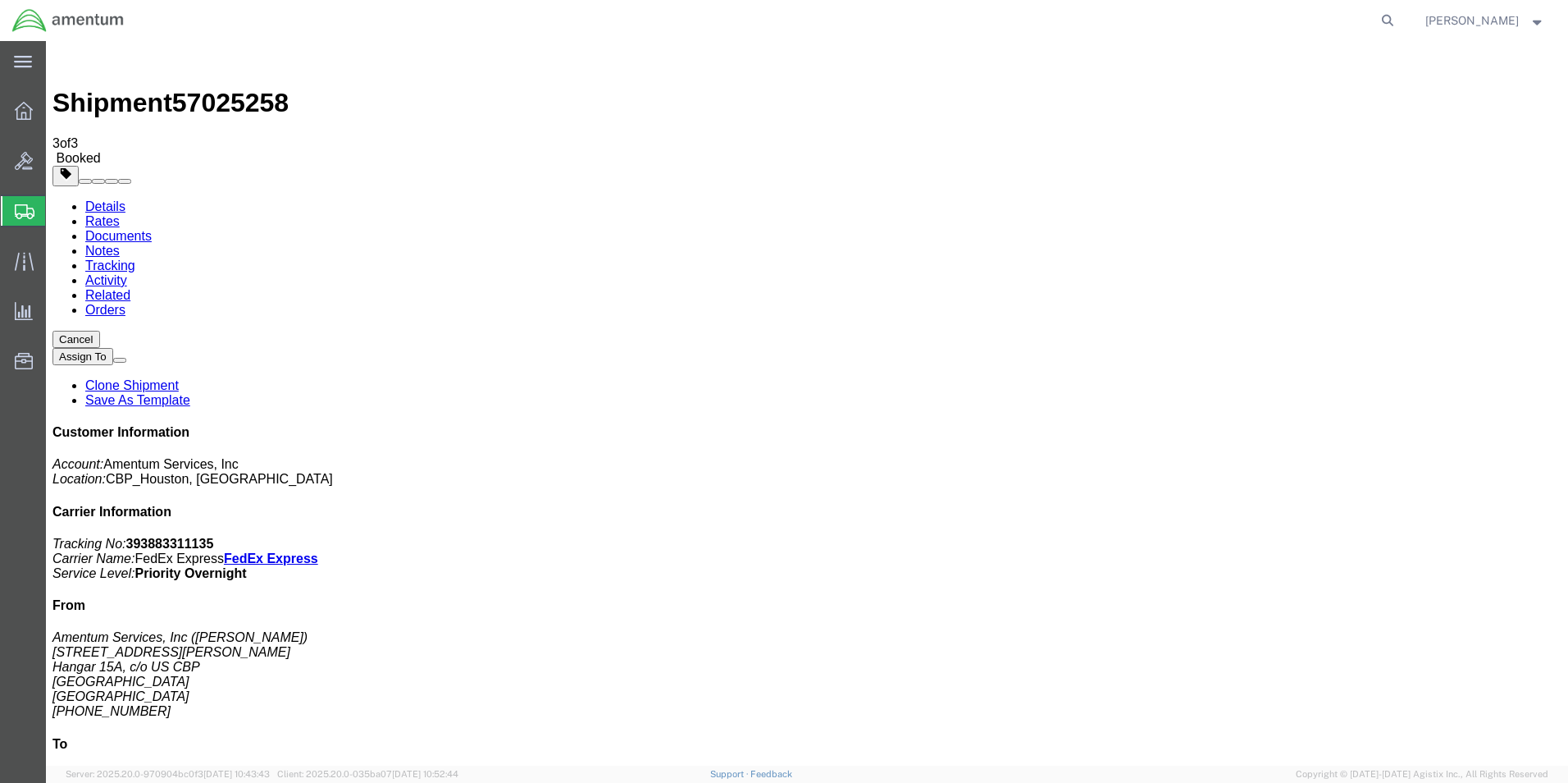
checkbox input "true"
